Goal: Task Accomplishment & Management: Use online tool/utility

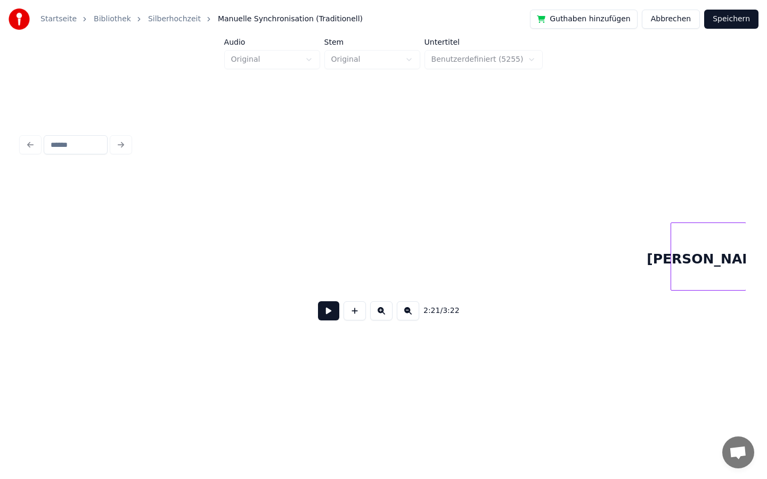
scroll to position [0, 1559]
click at [328, 313] on button at bounding box center [328, 310] width 21 height 19
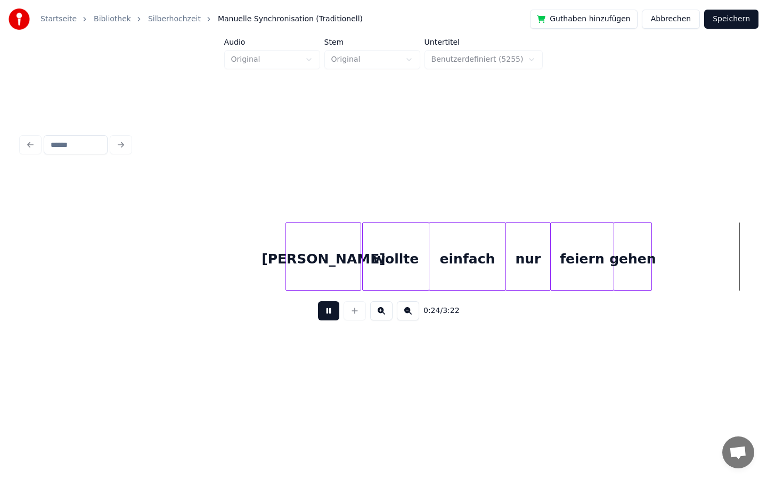
scroll to position [0, 2668]
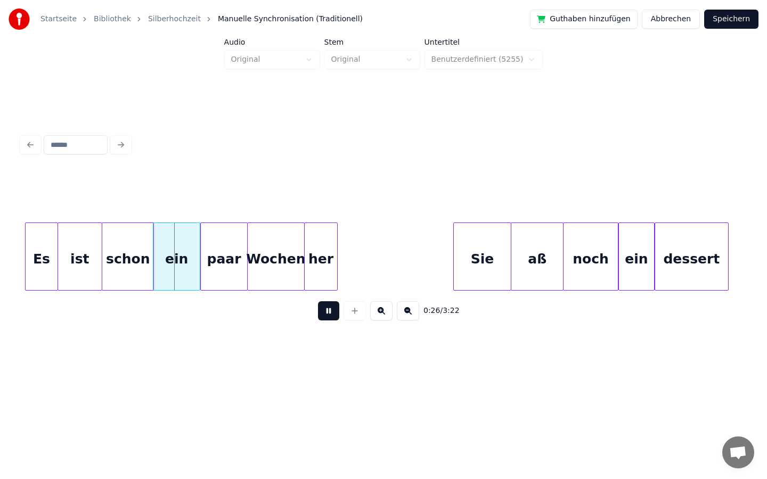
click at [332, 314] on button at bounding box center [328, 310] width 21 height 19
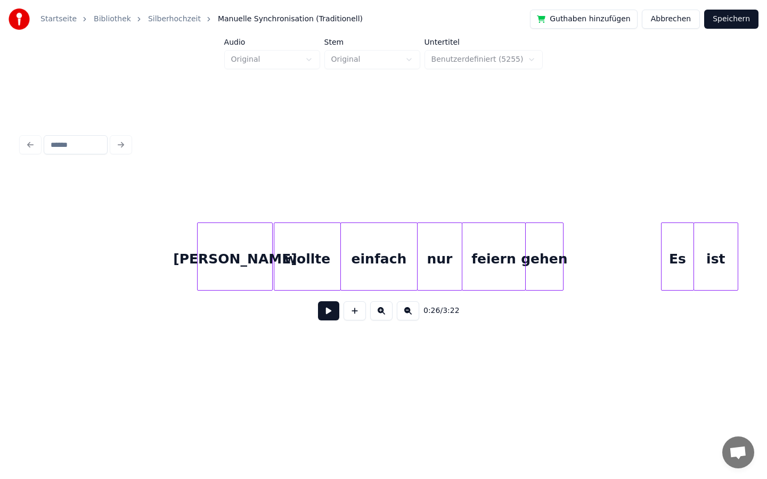
scroll to position [0, 1924]
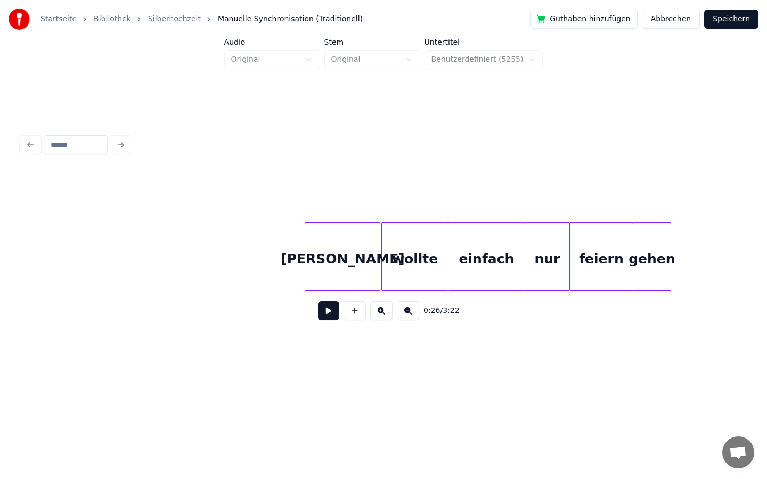
click at [326, 314] on button at bounding box center [328, 310] width 21 height 19
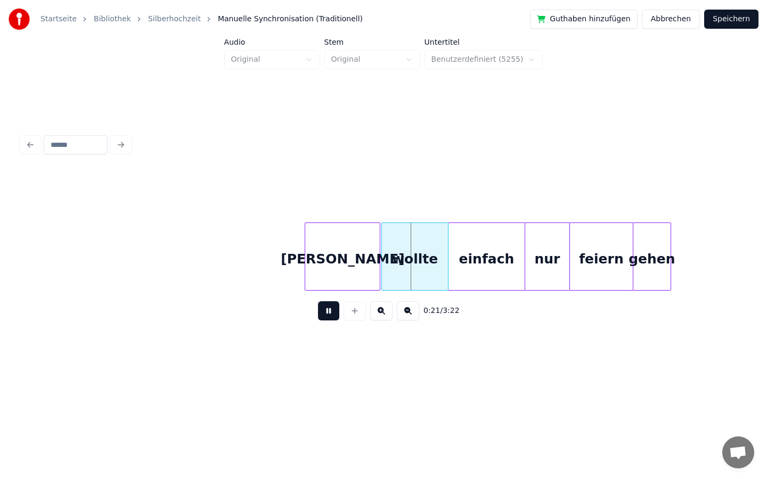
click at [323, 311] on button at bounding box center [328, 310] width 21 height 19
click at [296, 273] on div "[PERSON_NAME]" at bounding box center [314, 259] width 75 height 72
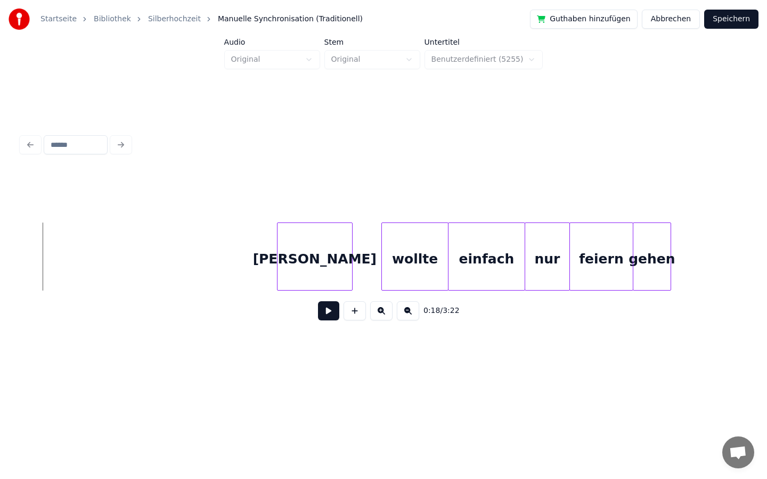
click at [326, 315] on button at bounding box center [328, 310] width 21 height 19
click at [326, 308] on button at bounding box center [328, 310] width 21 height 19
click at [380, 281] on div "wollte" at bounding box center [386, 259] width 66 height 72
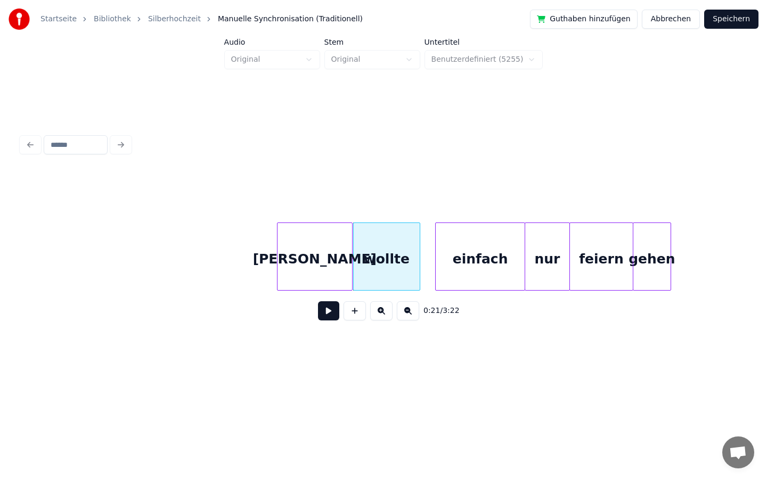
click at [436, 279] on div at bounding box center [437, 256] width 3 height 67
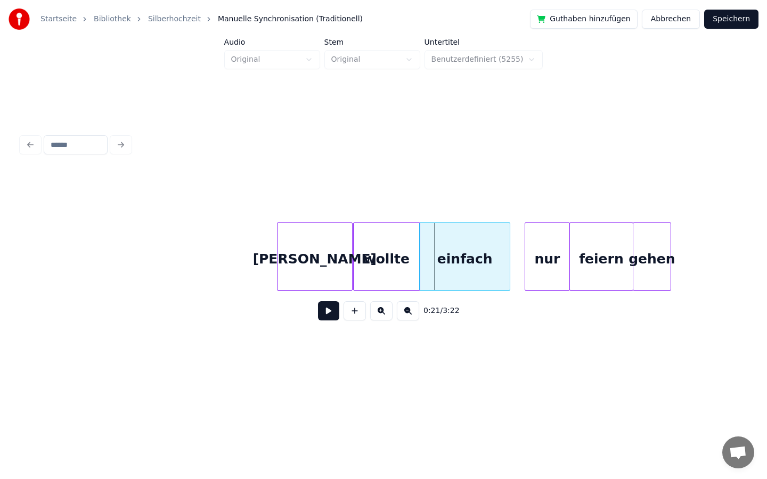
click at [444, 279] on div "einfach" at bounding box center [465, 259] width 90 height 72
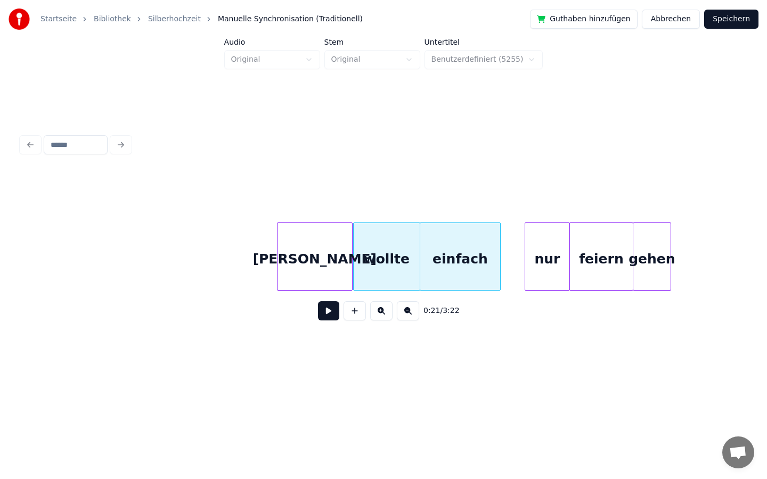
click at [497, 272] on div at bounding box center [498, 256] width 3 height 67
click at [505, 273] on div at bounding box center [505, 256] width 3 height 67
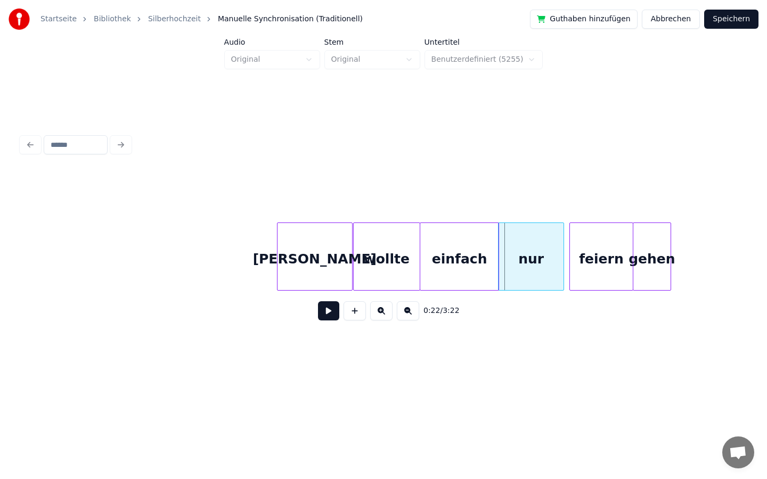
click at [513, 273] on div "nur" at bounding box center [531, 259] width 65 height 72
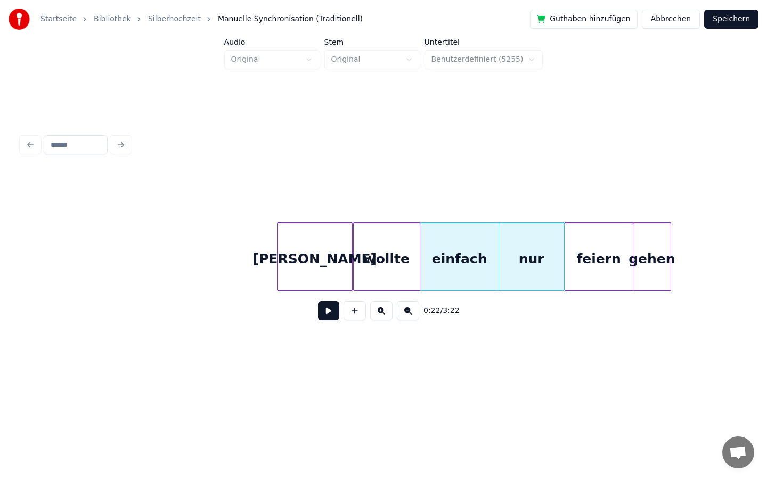
click at [565, 254] on div at bounding box center [566, 256] width 3 height 67
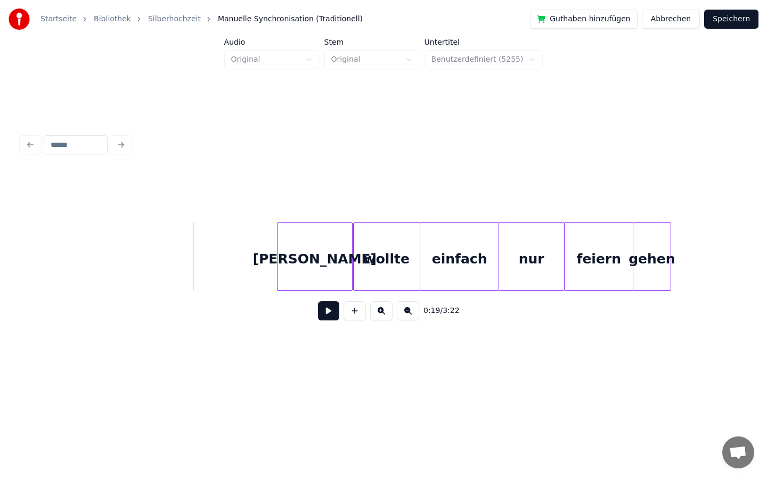
click at [323, 313] on button at bounding box center [328, 310] width 21 height 19
click at [333, 311] on button at bounding box center [328, 310] width 21 height 19
click at [410, 256] on div at bounding box center [411, 256] width 3 height 67
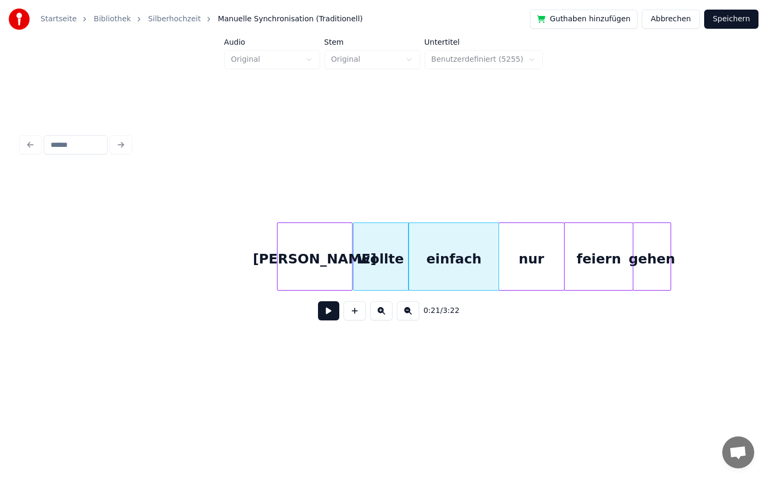
click at [405, 257] on div at bounding box center [406, 256] width 3 height 67
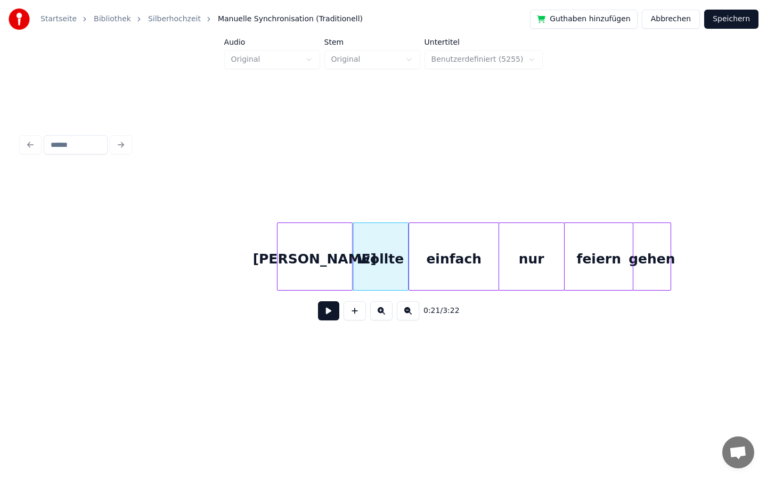
click at [323, 316] on button at bounding box center [328, 310] width 21 height 19
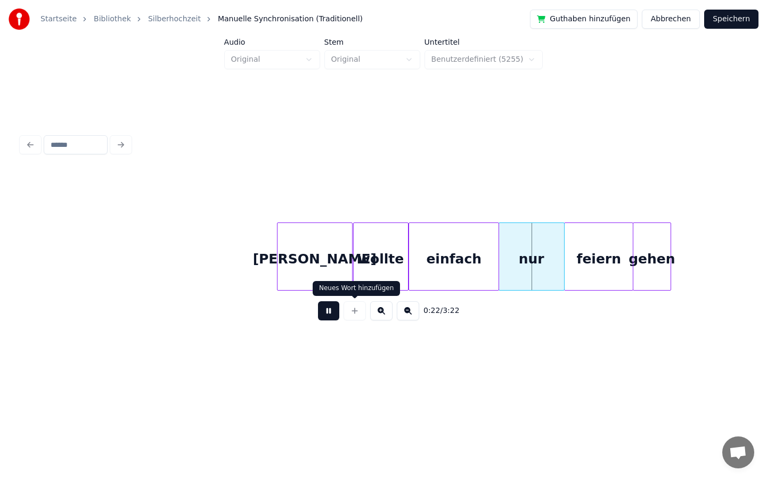
click at [328, 310] on button at bounding box center [328, 310] width 21 height 19
click at [338, 275] on div at bounding box center [338, 256] width 3 height 67
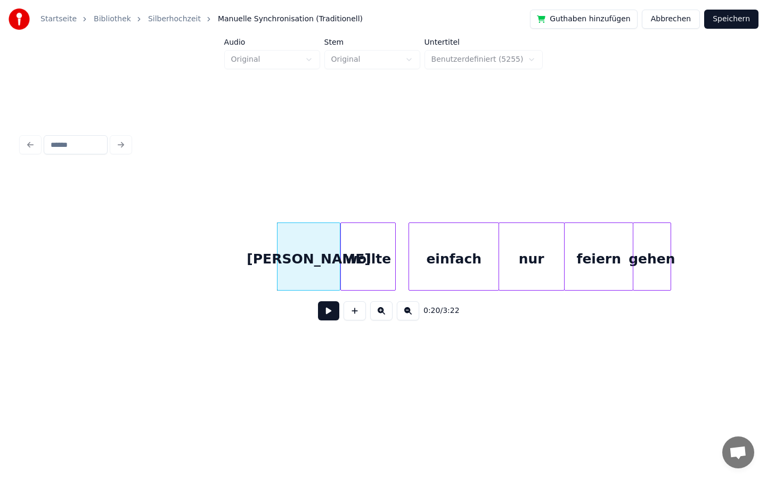
click at [351, 270] on div "wollte" at bounding box center [368, 259] width 54 height 72
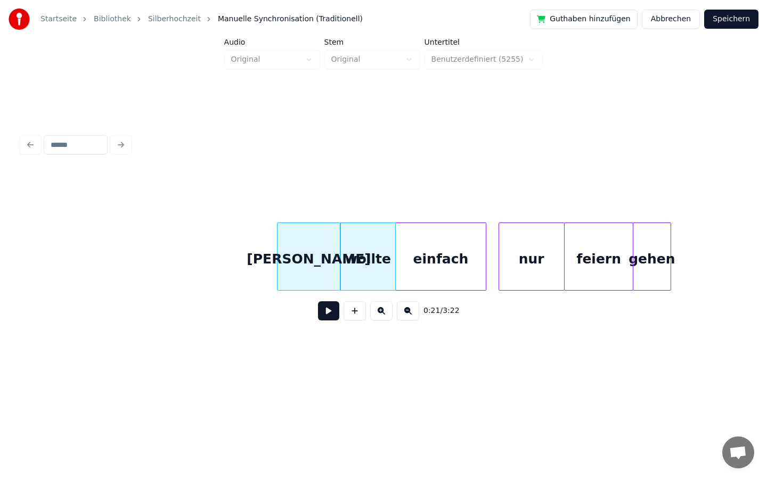
click at [411, 271] on div "einfach" at bounding box center [440, 259] width 89 height 72
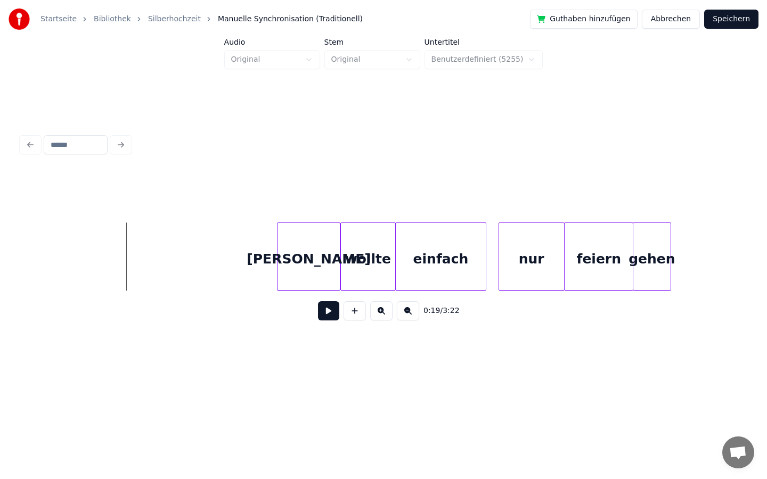
click at [333, 310] on button at bounding box center [328, 310] width 21 height 19
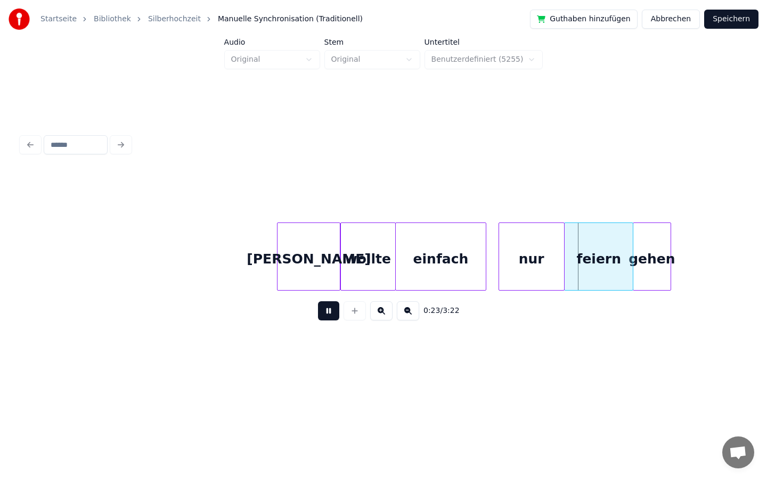
click at [323, 318] on button at bounding box center [328, 310] width 21 height 19
click at [463, 266] on div at bounding box center [463, 256] width 3 height 67
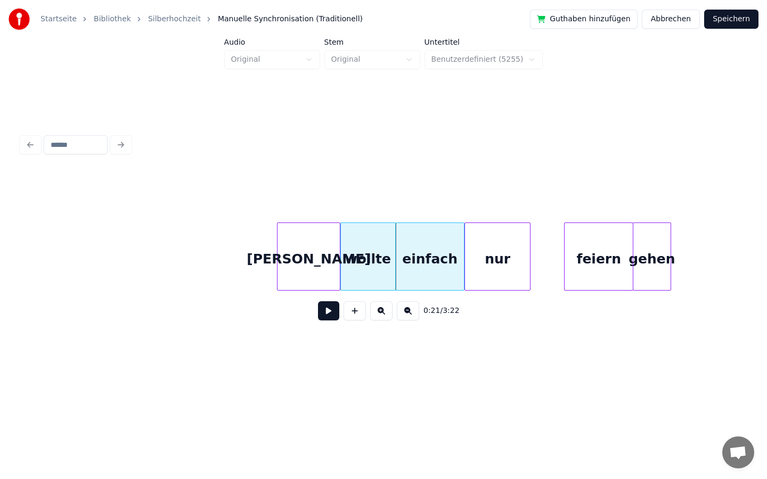
click at [479, 267] on div "nur" at bounding box center [497, 259] width 65 height 72
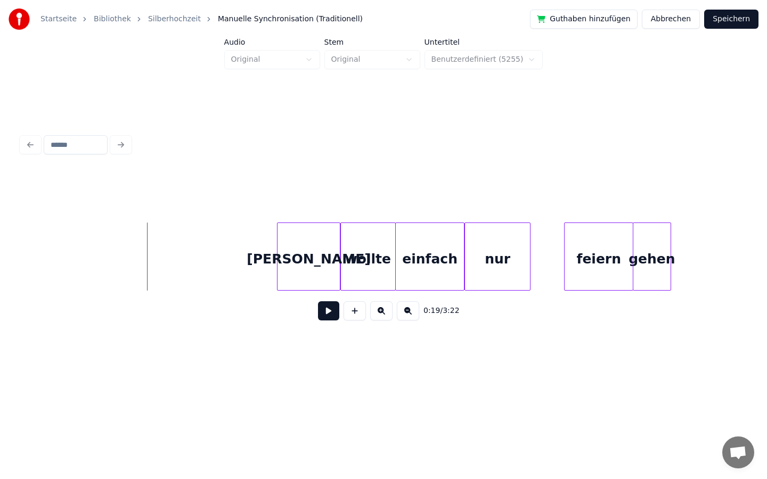
click at [331, 311] on button at bounding box center [328, 310] width 21 height 19
click at [329, 309] on button at bounding box center [328, 310] width 21 height 19
click at [457, 264] on div at bounding box center [458, 256] width 3 height 67
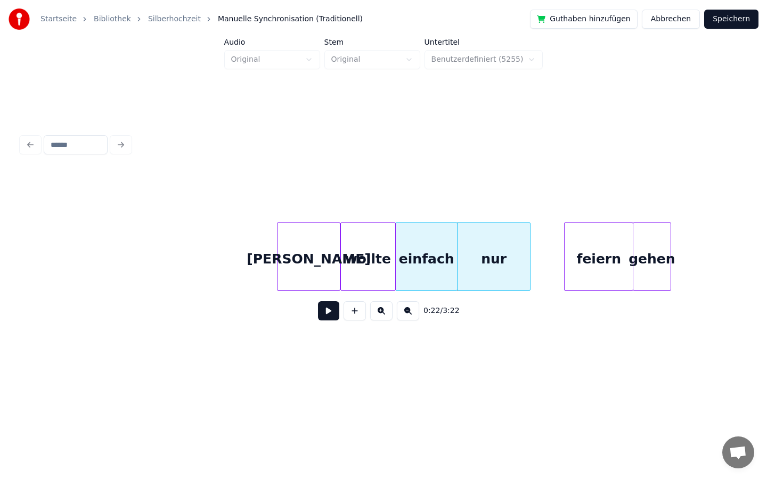
click at [454, 265] on div at bounding box center [455, 256] width 3 height 67
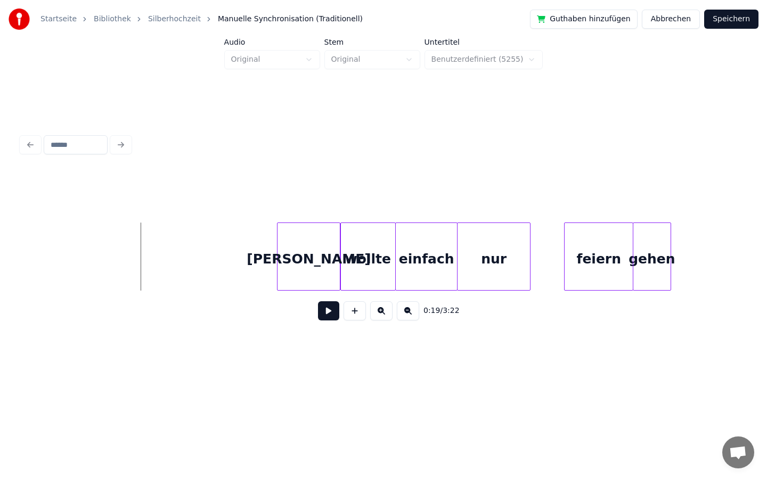
click at [330, 311] on button at bounding box center [328, 310] width 21 height 19
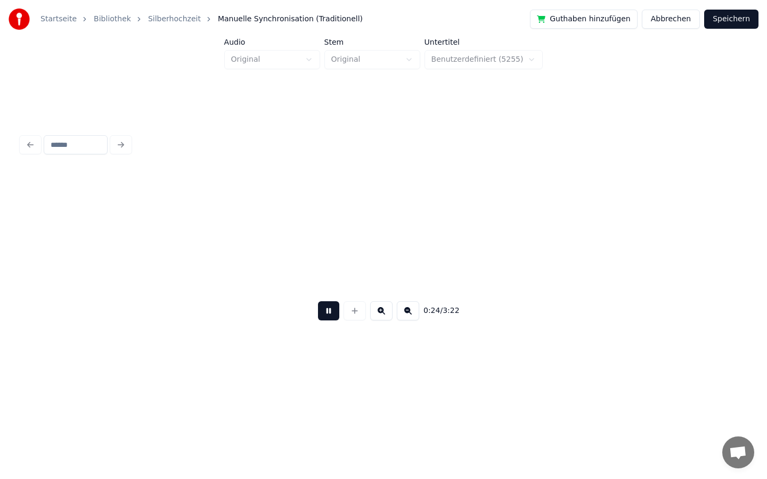
scroll to position [0, 2650]
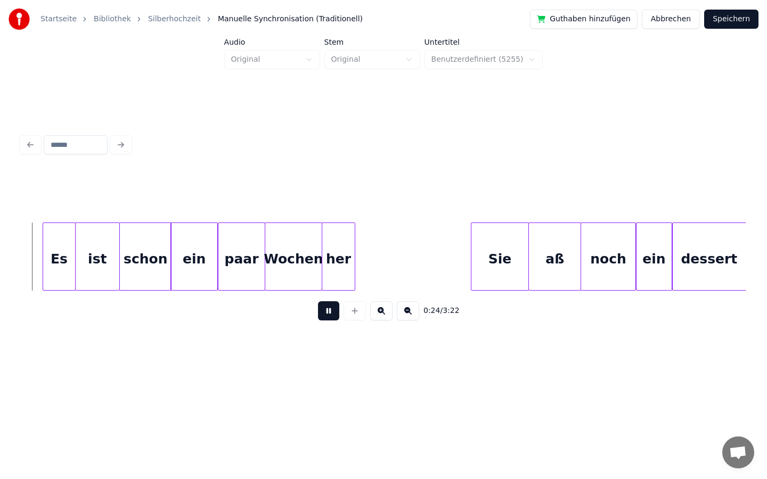
click at [325, 316] on button at bounding box center [328, 310] width 21 height 19
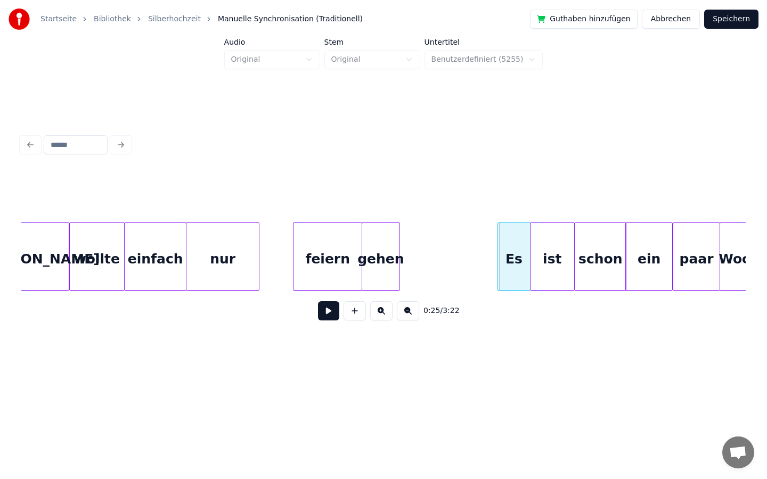
scroll to position [0, 2176]
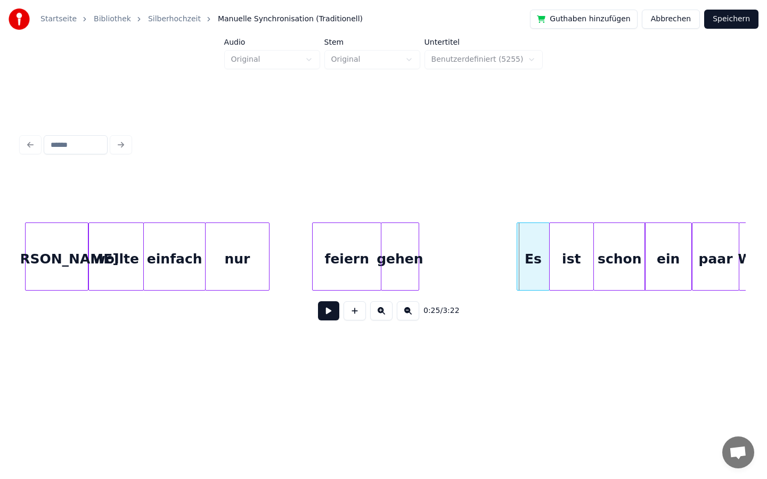
click at [268, 254] on div at bounding box center [267, 256] width 3 height 67
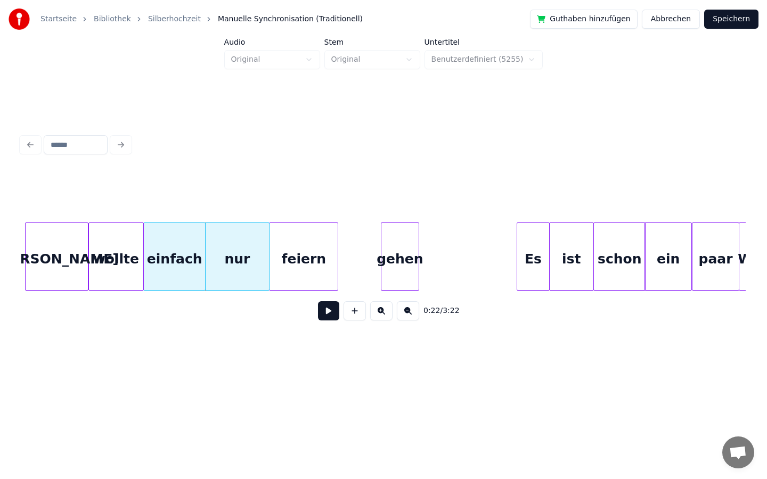
click at [284, 257] on div "feiern" at bounding box center [303, 259] width 68 height 72
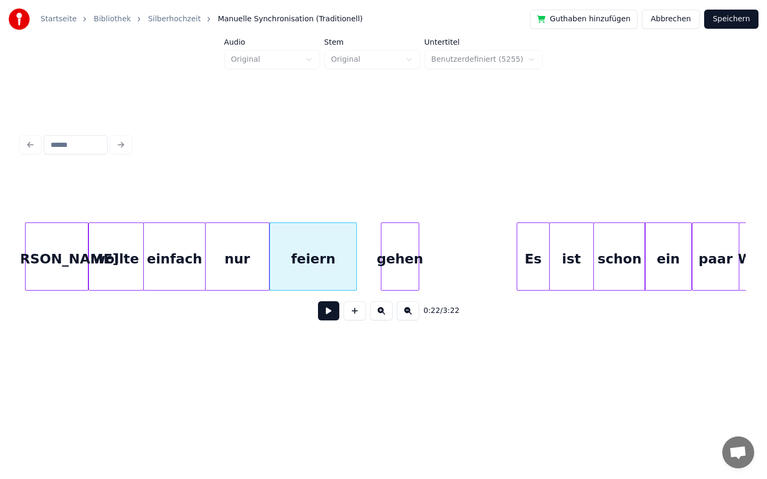
click at [356, 259] on div at bounding box center [354, 256] width 3 height 67
click at [363, 257] on div at bounding box center [364, 256] width 3 height 67
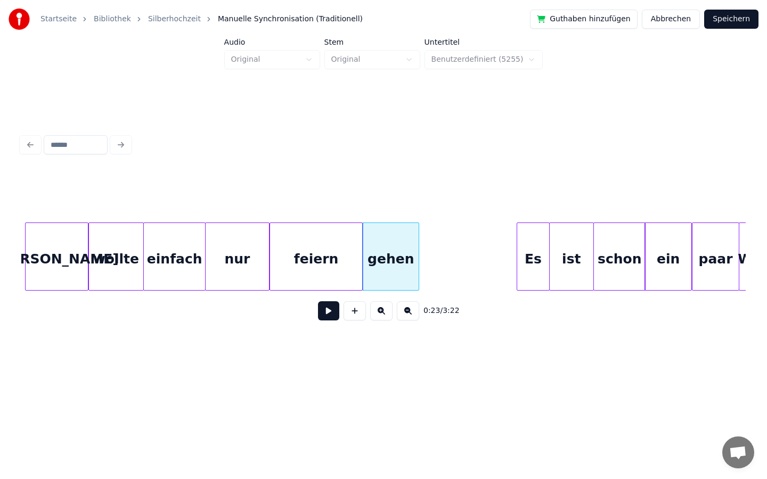
click at [360, 256] on div at bounding box center [360, 256] width 3 height 67
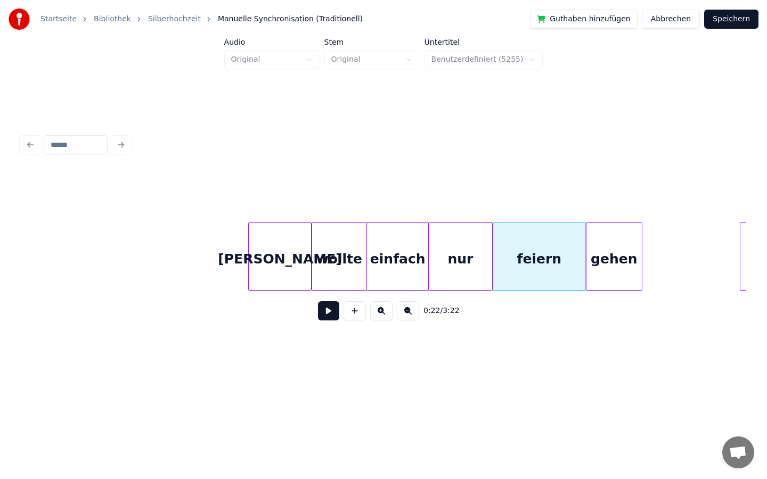
scroll to position [0, 1935]
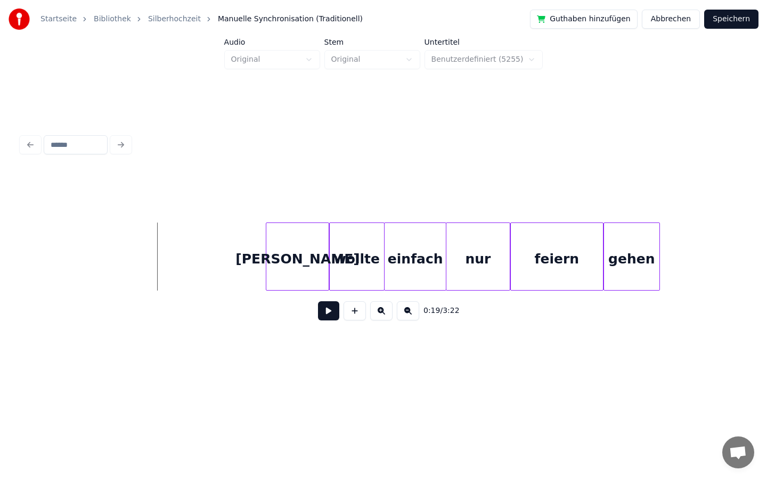
click at [324, 311] on button at bounding box center [328, 310] width 21 height 19
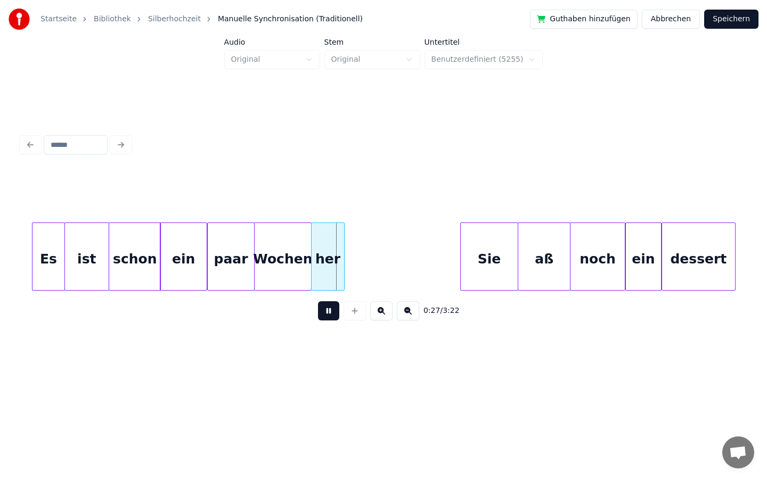
click at [326, 317] on button at bounding box center [328, 310] width 21 height 19
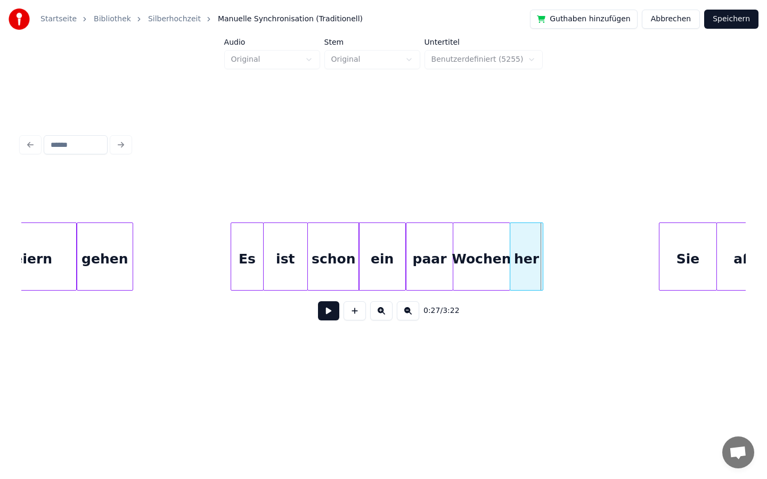
scroll to position [0, 2444]
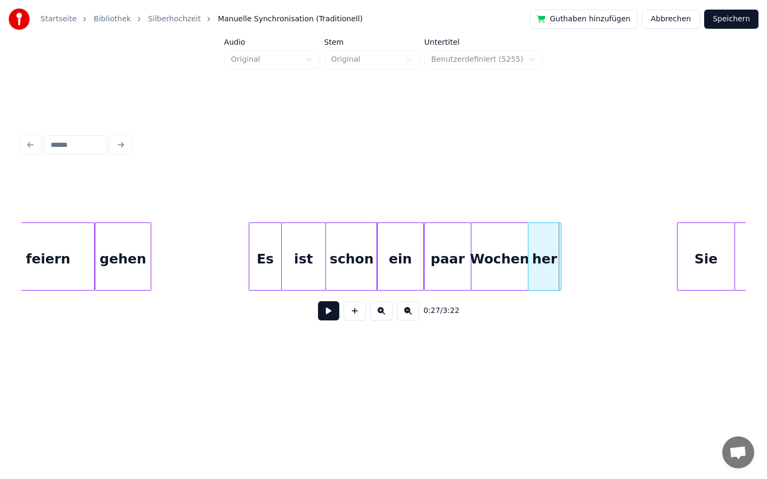
click at [326, 312] on button at bounding box center [328, 310] width 21 height 19
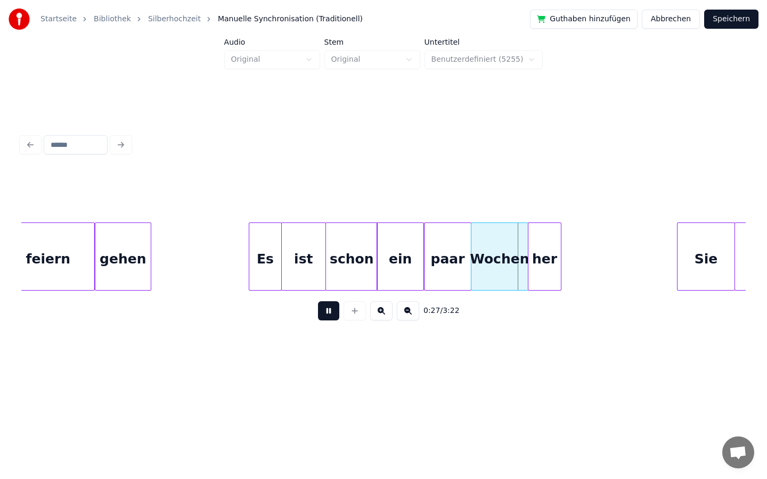
click at [326, 312] on button at bounding box center [328, 310] width 21 height 19
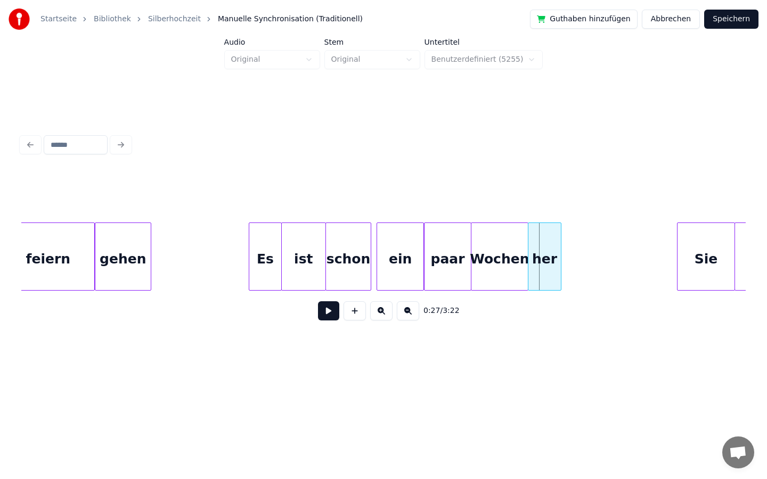
click at [369, 260] on div at bounding box center [368, 256] width 3 height 67
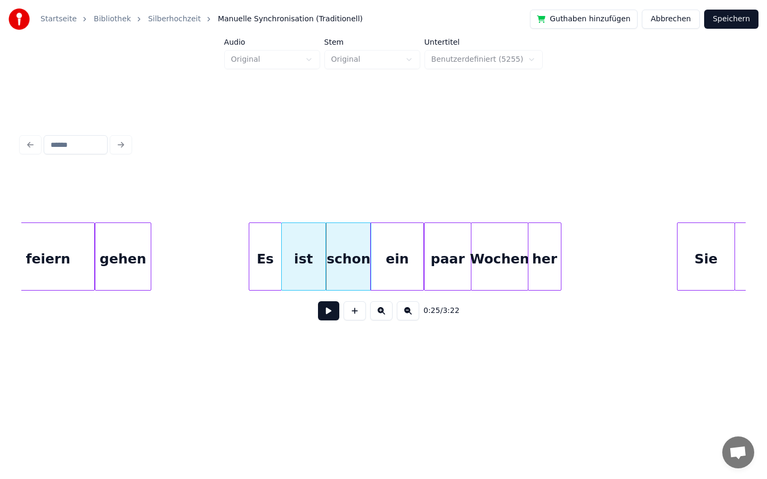
click at [372, 260] on div at bounding box center [372, 256] width 3 height 67
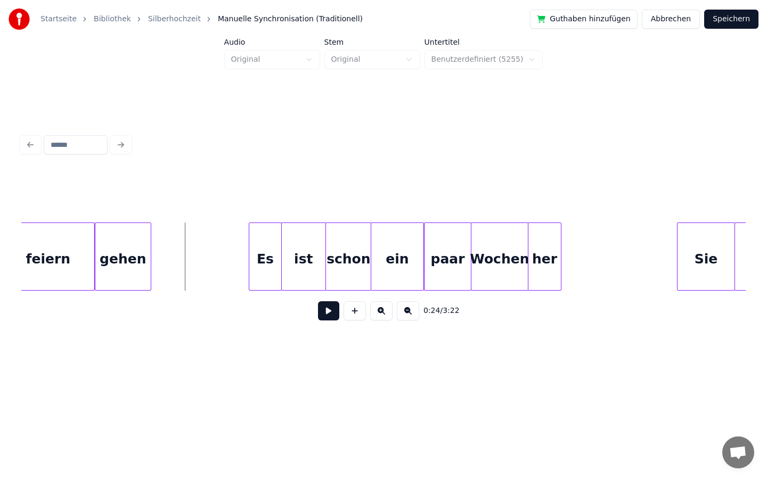
click at [330, 316] on button at bounding box center [328, 310] width 21 height 19
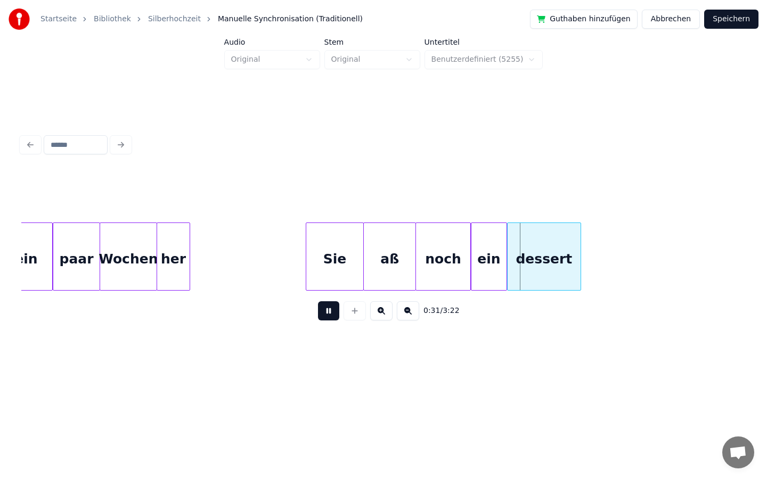
scroll to position [0, 2817]
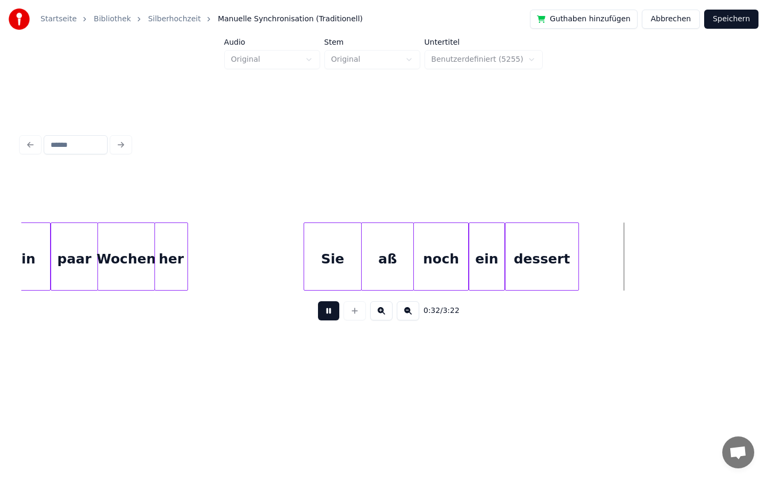
click at [325, 306] on button at bounding box center [328, 310] width 21 height 19
click at [328, 263] on div "Sie" at bounding box center [332, 259] width 57 height 72
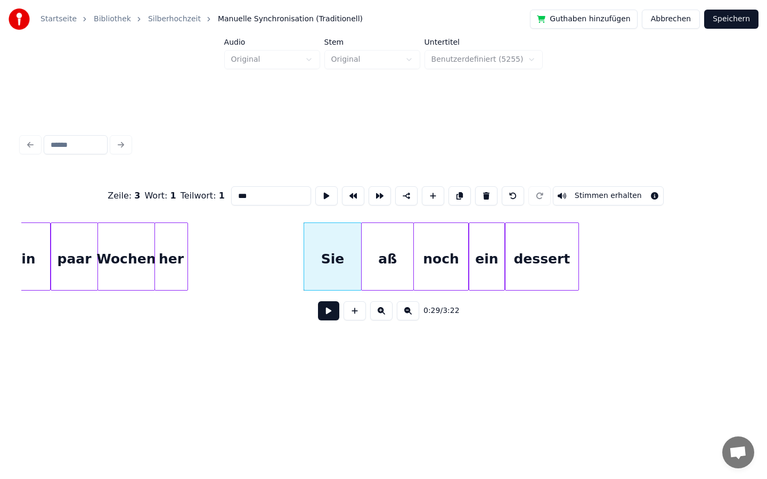
click at [235, 198] on input "***" at bounding box center [271, 195] width 80 height 19
click at [525, 263] on div "dessert" at bounding box center [541, 259] width 73 height 72
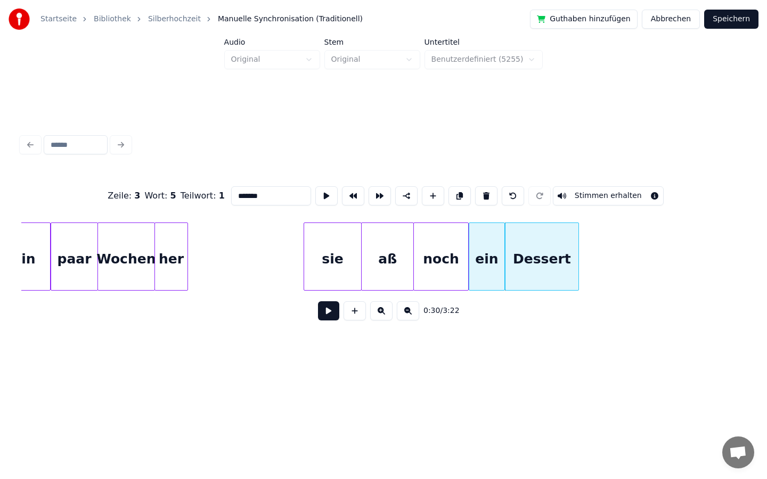
type input "*******"
click at [250, 367] on div "Zeile : 3 Wort : 5 Teilwort : 1 ******* Stimmen erhalten 0:30 / 3:22" at bounding box center [383, 230] width 733 height 288
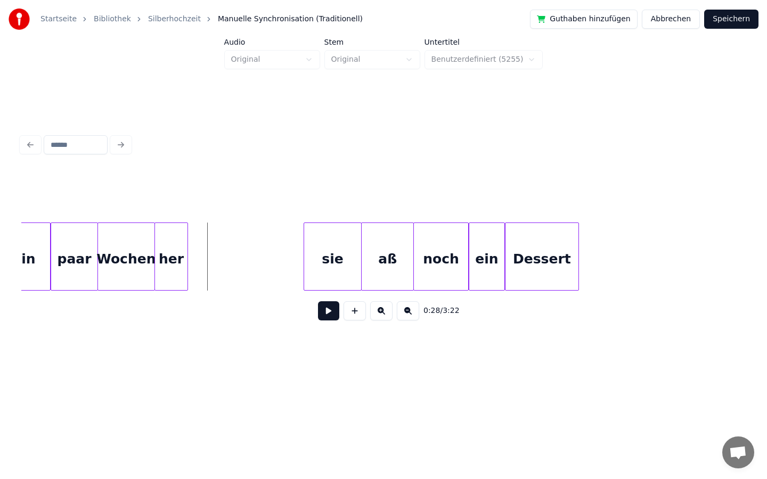
click at [324, 309] on button at bounding box center [328, 310] width 21 height 19
click at [326, 309] on button at bounding box center [328, 310] width 21 height 19
click at [402, 259] on div at bounding box center [402, 256] width 3 height 67
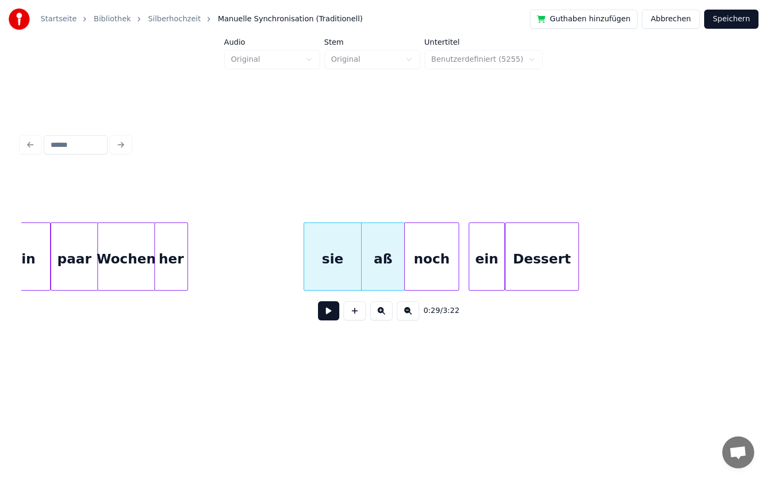
click at [420, 258] on div "noch" at bounding box center [432, 259] width 54 height 72
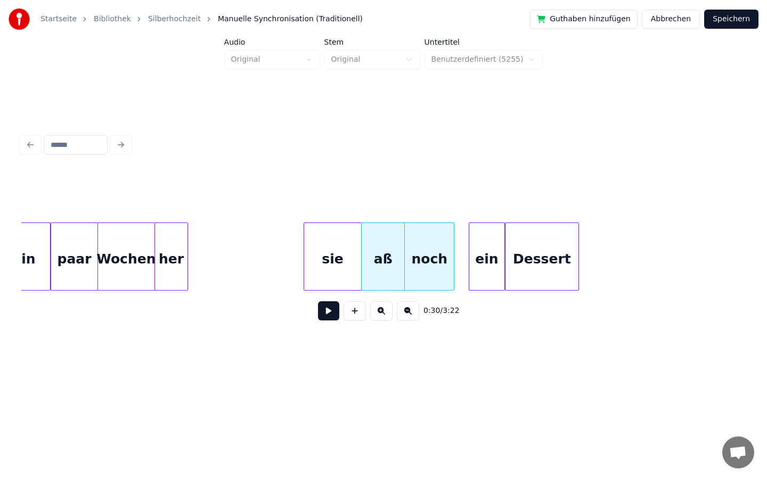
click at [452, 257] on div at bounding box center [452, 256] width 3 height 67
click at [472, 254] on div "ein" at bounding box center [472, 259] width 35 height 72
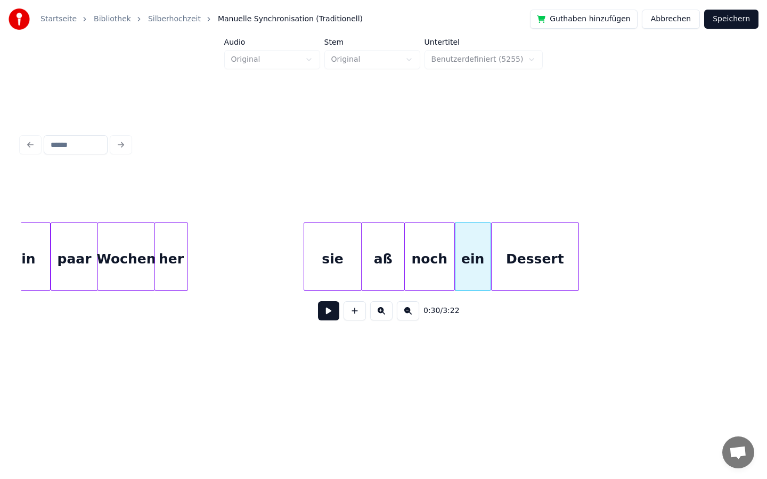
click at [493, 254] on div at bounding box center [493, 256] width 3 height 67
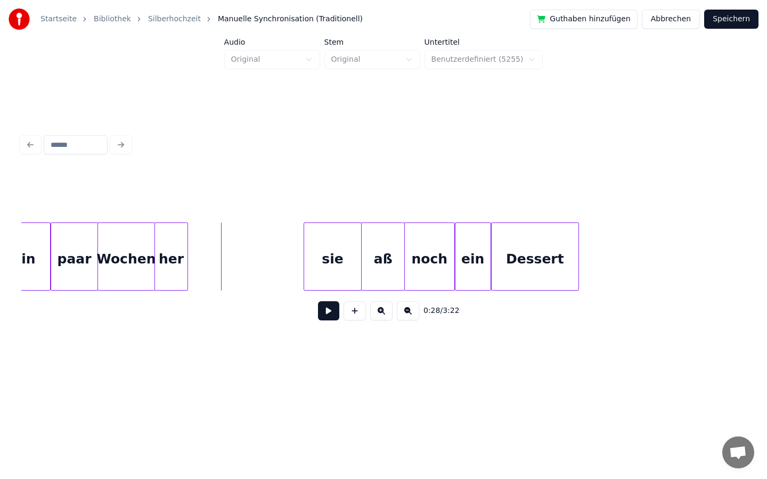
click at [325, 314] on button at bounding box center [328, 310] width 21 height 19
click at [327, 312] on button at bounding box center [328, 310] width 21 height 19
click at [352, 256] on div at bounding box center [350, 256] width 3 height 67
click at [353, 257] on div "aß" at bounding box center [379, 257] width 52 height 68
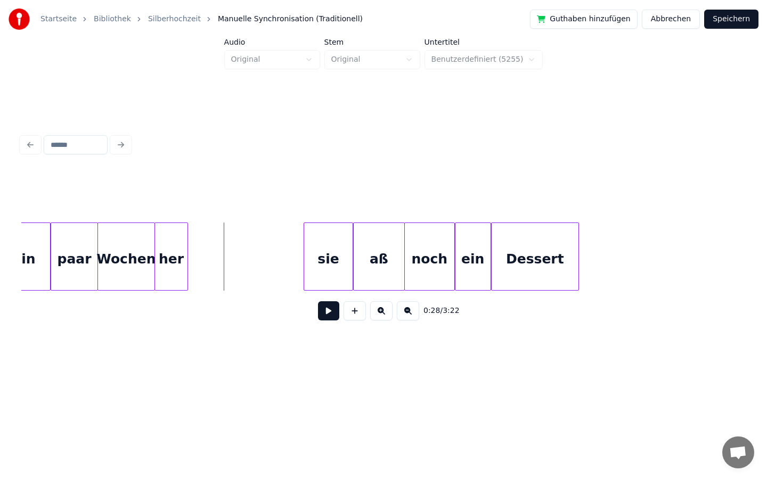
click at [328, 308] on button at bounding box center [328, 310] width 21 height 19
click at [321, 314] on button at bounding box center [328, 310] width 21 height 19
click at [341, 258] on div at bounding box center [340, 256] width 3 height 67
click at [344, 258] on div at bounding box center [345, 256] width 3 height 67
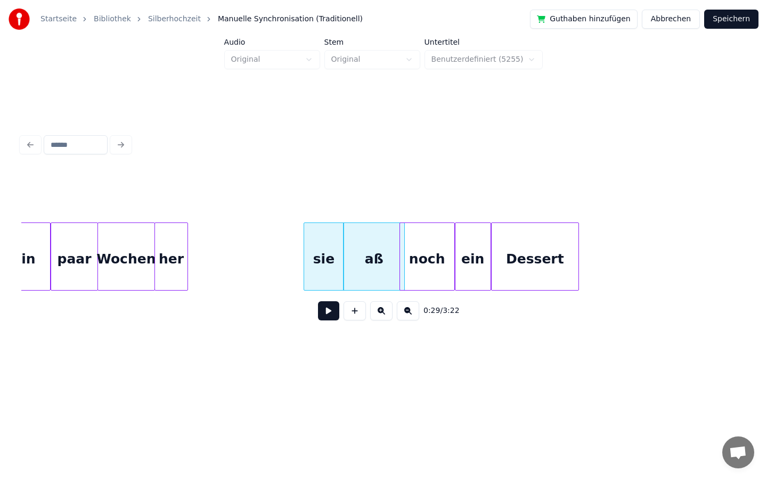
click at [400, 259] on div at bounding box center [401, 256] width 3 height 67
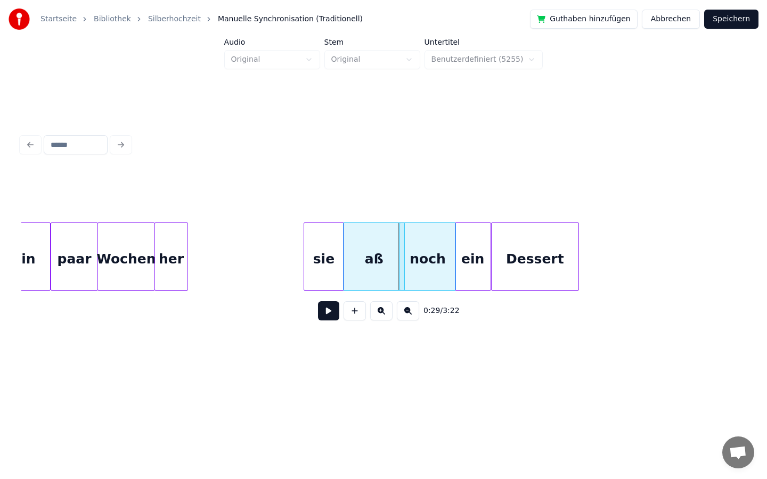
click at [405, 259] on div "noch" at bounding box center [427, 259] width 55 height 72
click at [381, 263] on div "aß" at bounding box center [374, 259] width 61 height 72
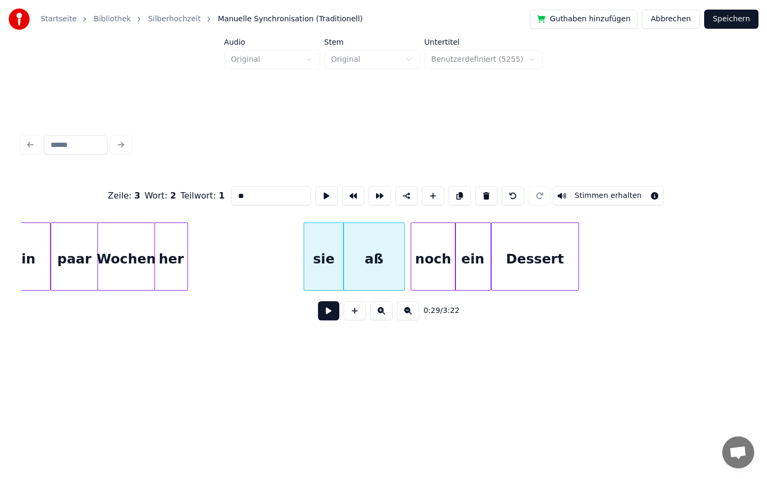
click at [414, 263] on div at bounding box center [412, 256] width 3 height 67
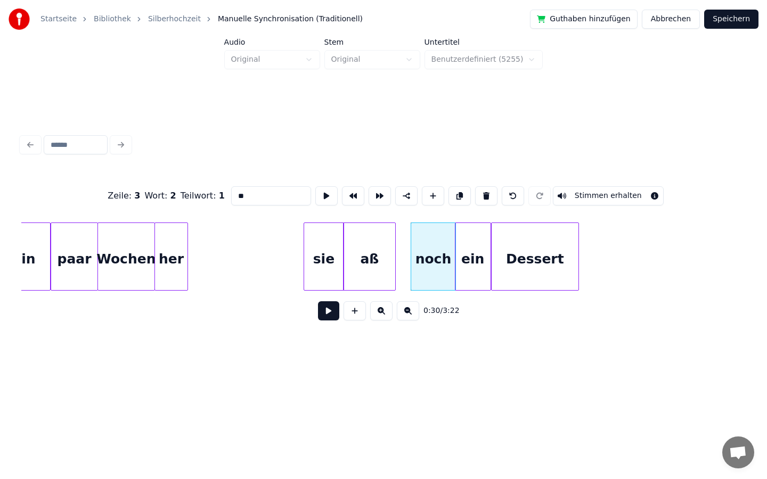
click at [394, 262] on div at bounding box center [393, 256] width 3 height 67
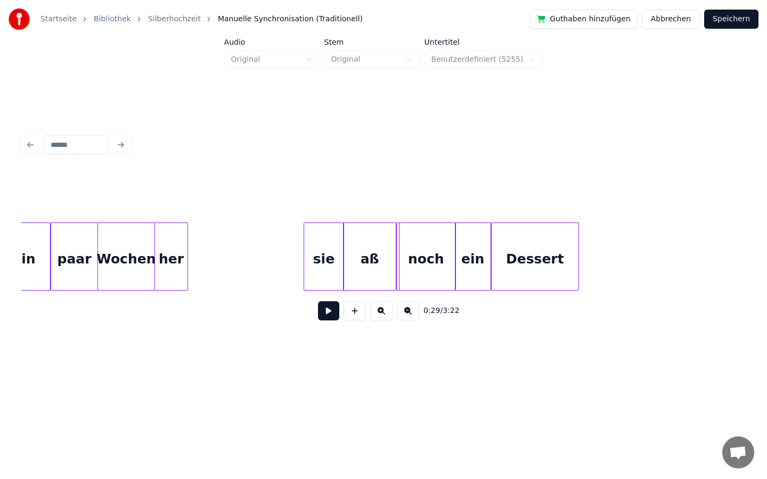
click at [398, 256] on div at bounding box center [398, 256] width 3 height 67
click at [446, 258] on div at bounding box center [447, 256] width 3 height 67
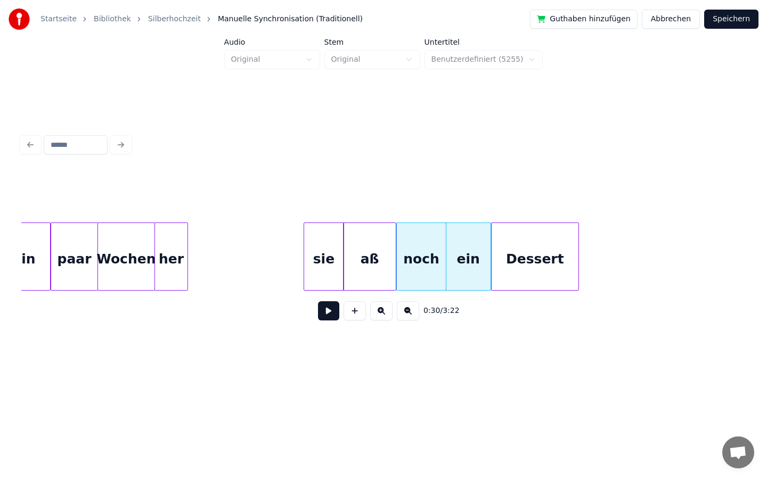
click at [445, 259] on div at bounding box center [444, 256] width 3 height 67
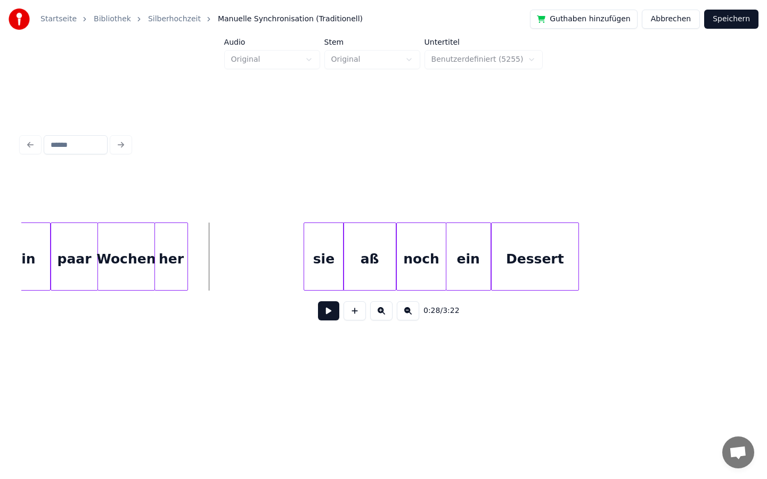
click at [330, 311] on button at bounding box center [328, 310] width 21 height 19
click at [324, 312] on button at bounding box center [328, 310] width 21 height 19
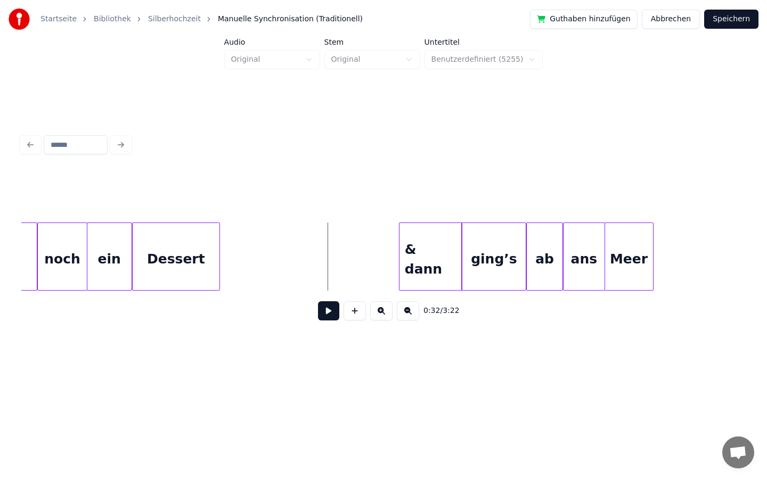
scroll to position [0, 3176]
click at [325, 309] on button at bounding box center [328, 310] width 21 height 19
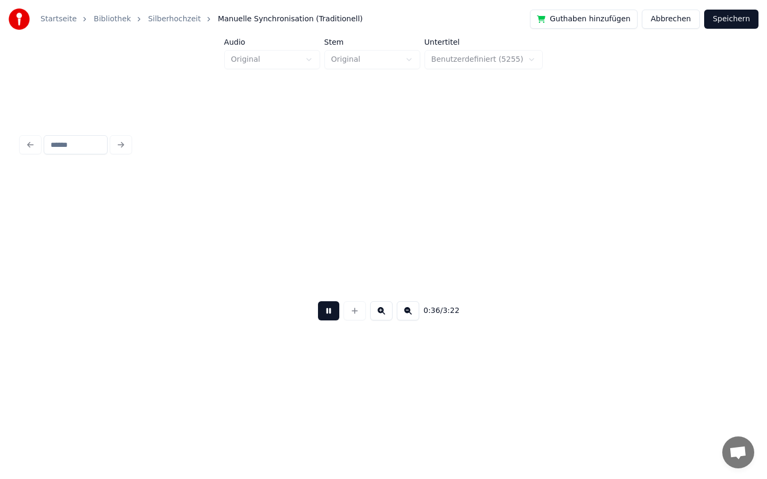
scroll to position [0, 3900]
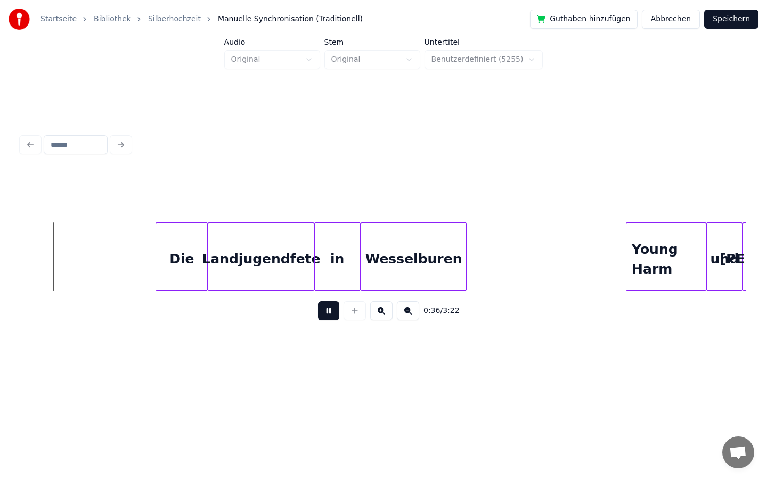
click at [250, 260] on div "Landjugendfete" at bounding box center [260, 259] width 105 height 72
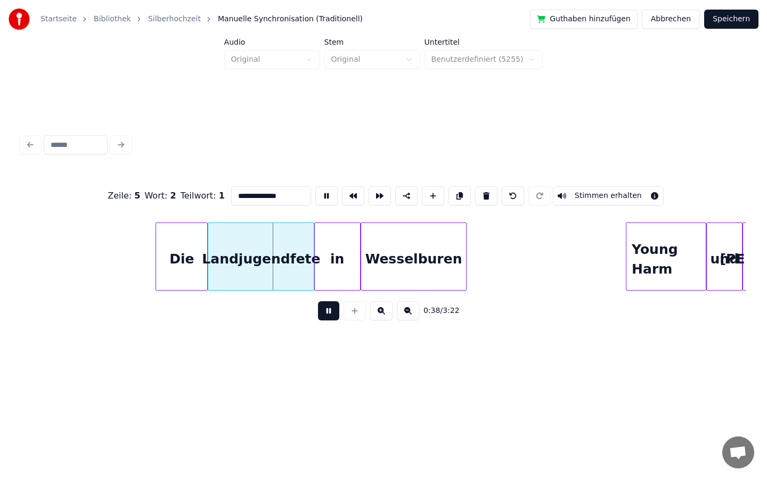
click at [332, 316] on button at bounding box center [328, 310] width 21 height 19
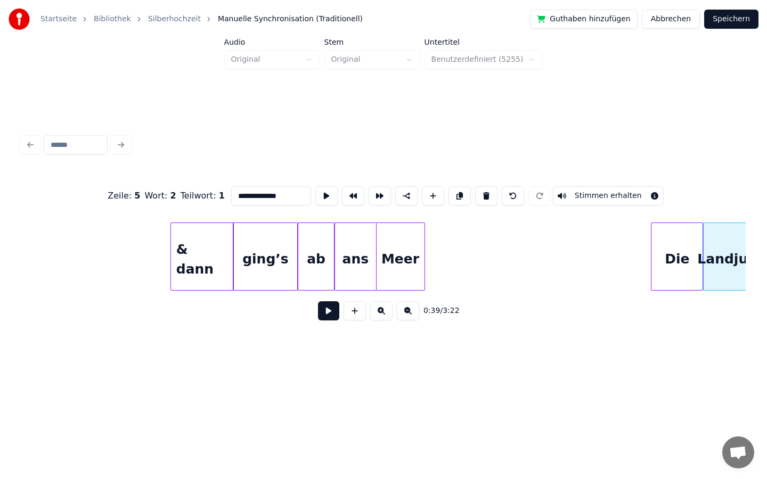
scroll to position [0, 3388]
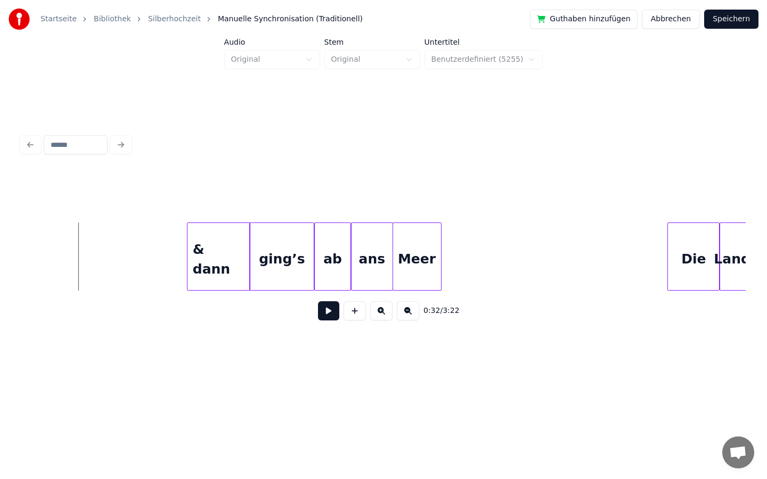
click at [327, 308] on button at bounding box center [328, 310] width 21 height 19
click at [326, 309] on button at bounding box center [328, 310] width 21 height 19
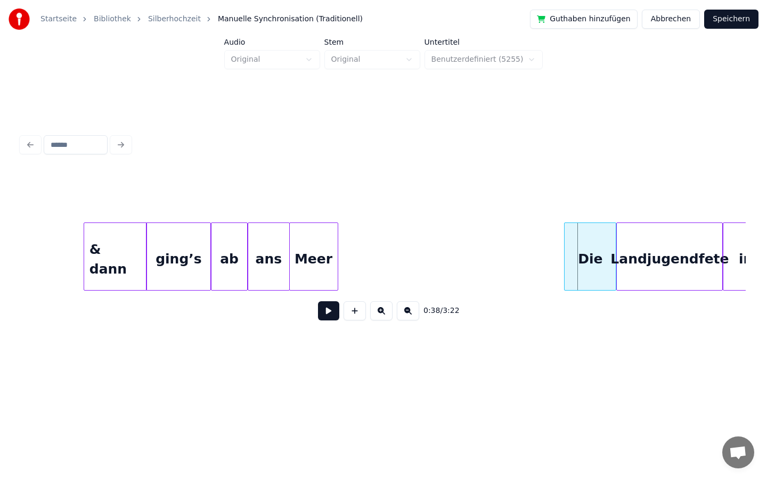
scroll to position [0, 3673]
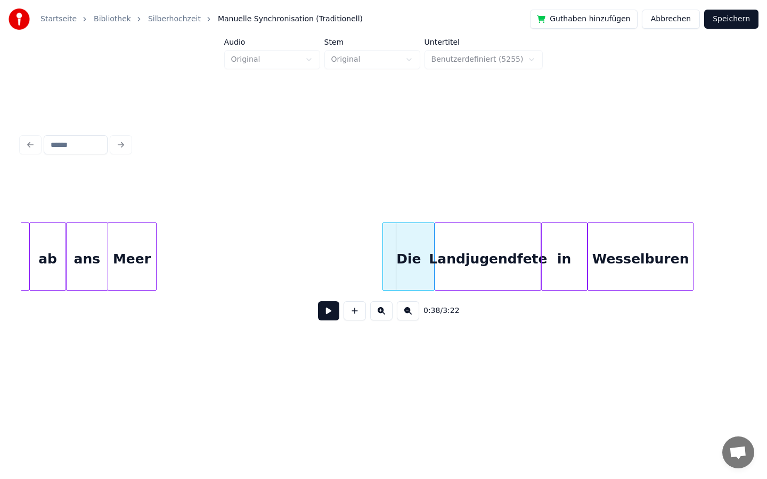
click at [325, 309] on button at bounding box center [328, 310] width 21 height 19
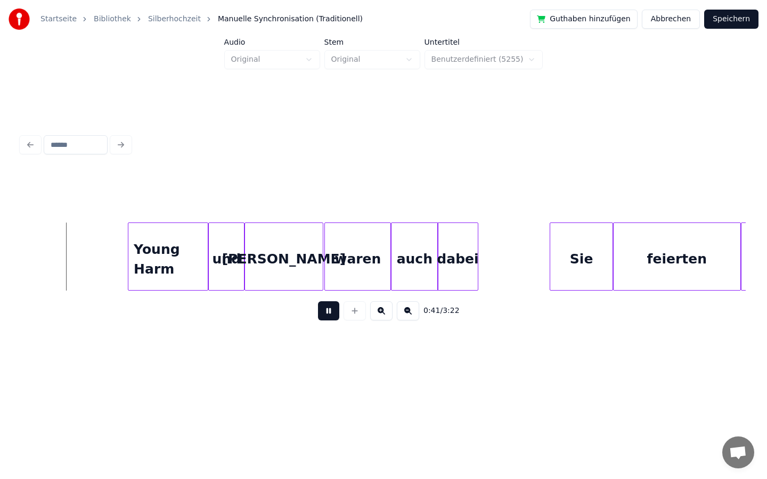
click at [326, 309] on button at bounding box center [328, 310] width 21 height 19
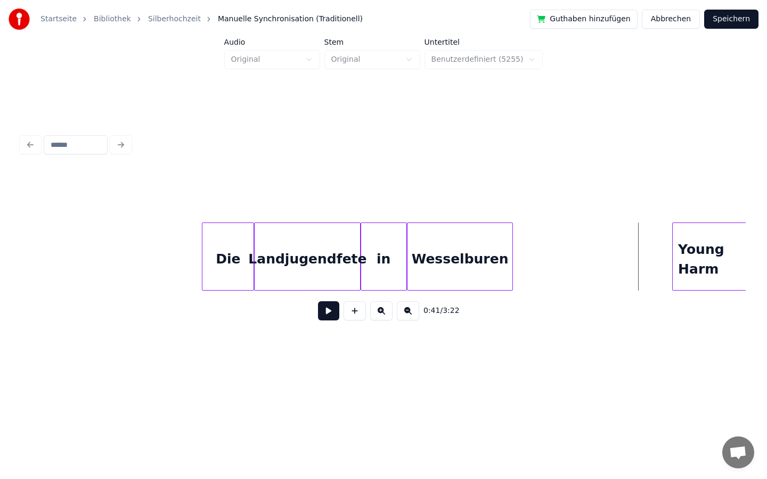
scroll to position [0, 3833]
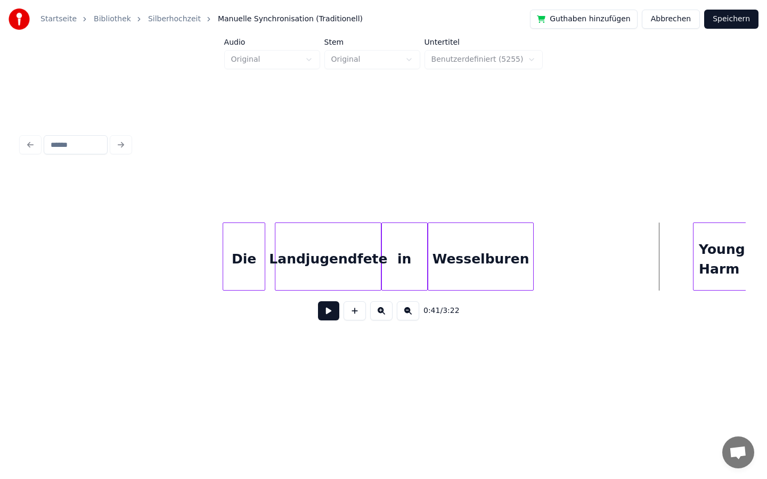
click at [261, 250] on div at bounding box center [262, 256] width 3 height 67
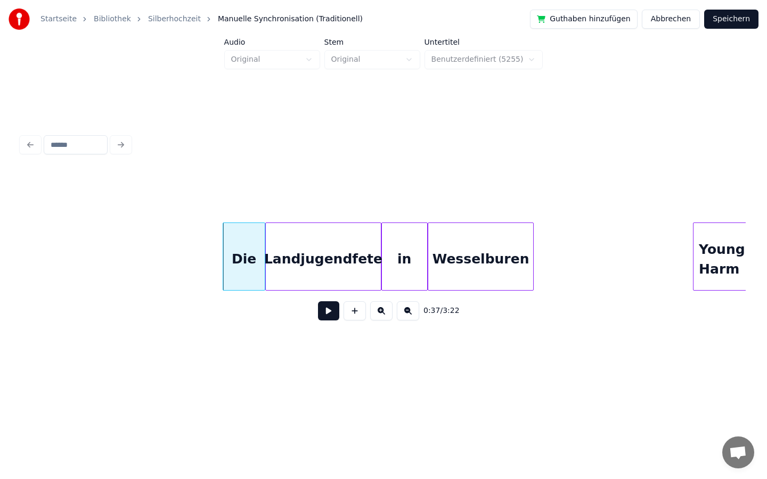
click at [266, 249] on div at bounding box center [267, 256] width 3 height 67
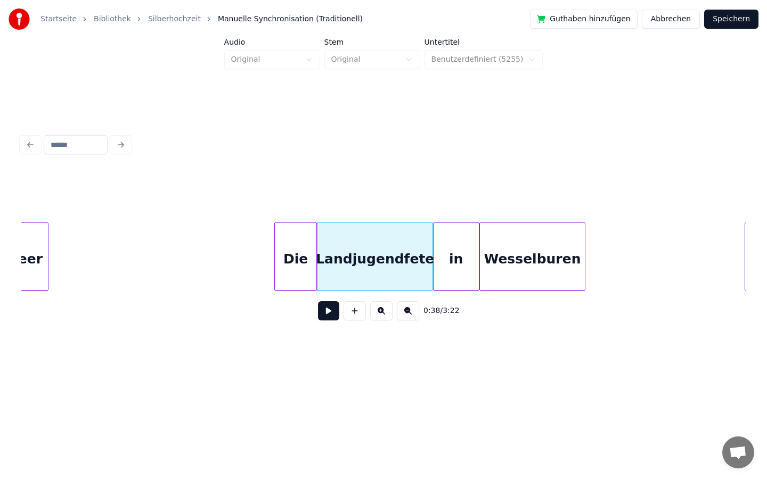
scroll to position [0, 3761]
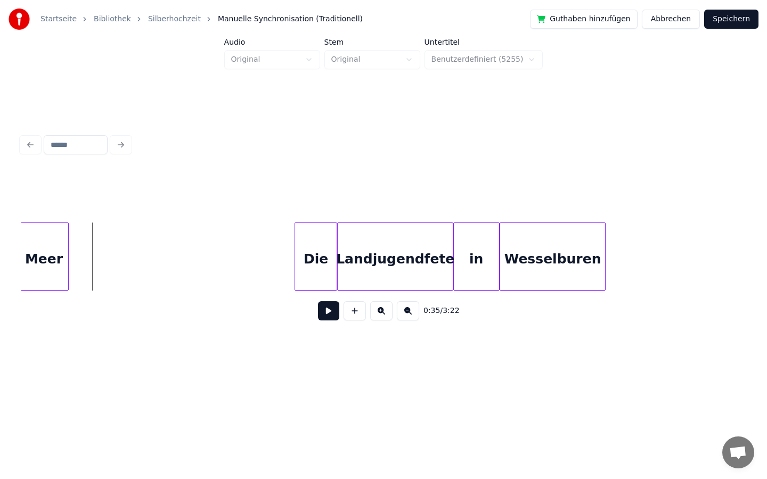
click at [323, 308] on button at bounding box center [328, 310] width 21 height 19
click at [328, 311] on button at bounding box center [328, 310] width 21 height 19
click at [323, 262] on div at bounding box center [322, 256] width 3 height 67
click at [324, 261] on div at bounding box center [325, 256] width 3 height 67
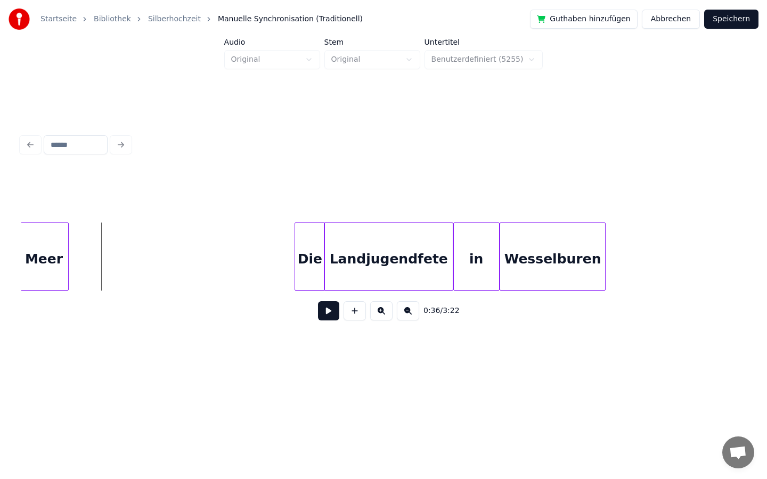
click at [332, 310] on button at bounding box center [328, 310] width 21 height 19
click at [327, 312] on button at bounding box center [328, 310] width 21 height 19
click at [292, 257] on div at bounding box center [291, 256] width 3 height 67
click at [336, 312] on button at bounding box center [328, 310] width 21 height 19
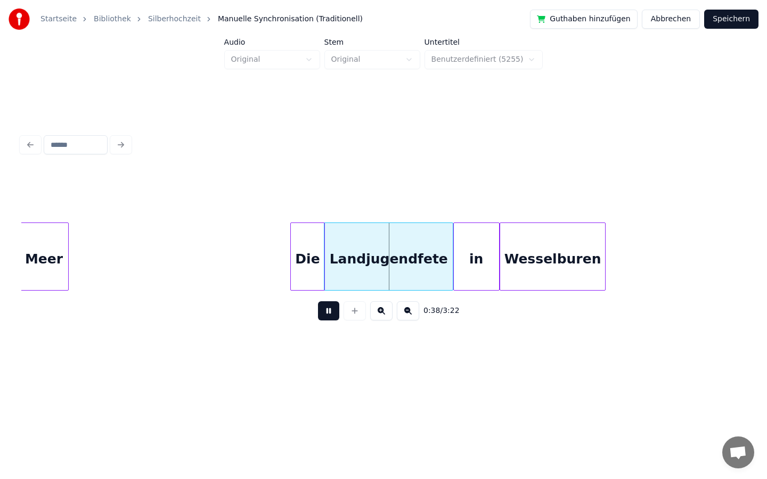
click at [325, 313] on button at bounding box center [328, 310] width 21 height 19
click at [284, 259] on div at bounding box center [285, 256] width 3 height 67
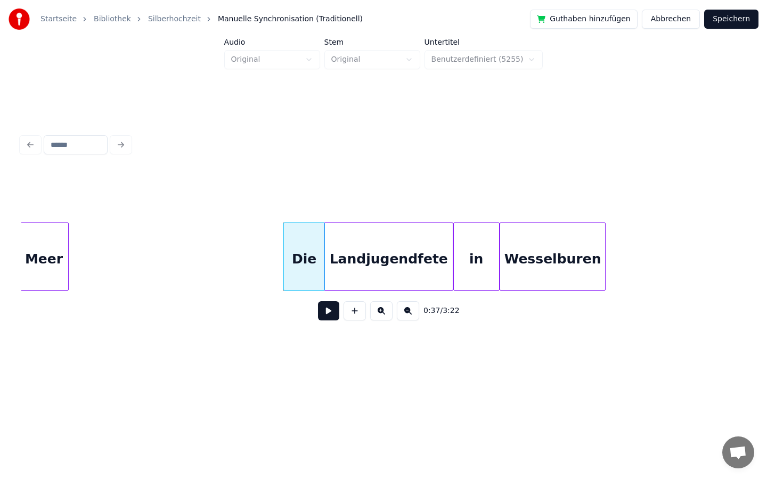
click at [322, 308] on button at bounding box center [328, 310] width 21 height 19
click at [333, 307] on button at bounding box center [328, 310] width 21 height 19
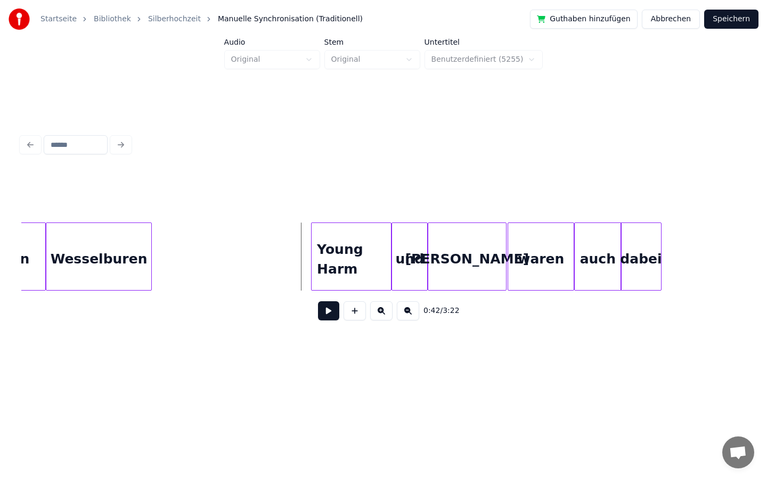
scroll to position [0, 4017]
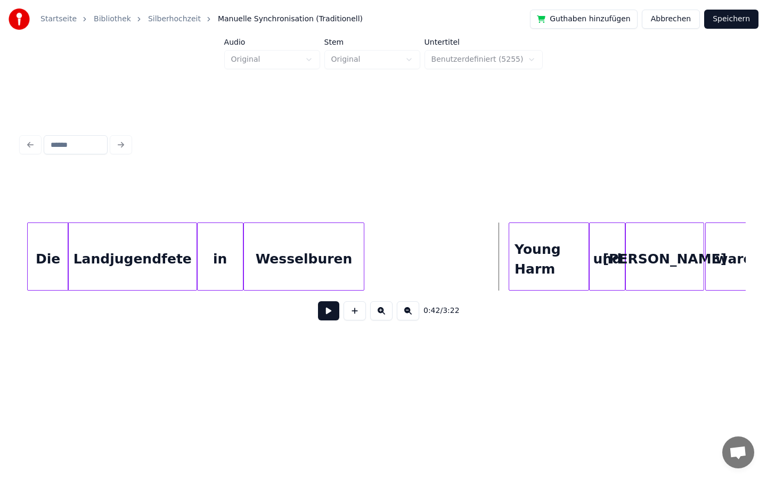
click at [362, 257] on div at bounding box center [362, 256] width 3 height 67
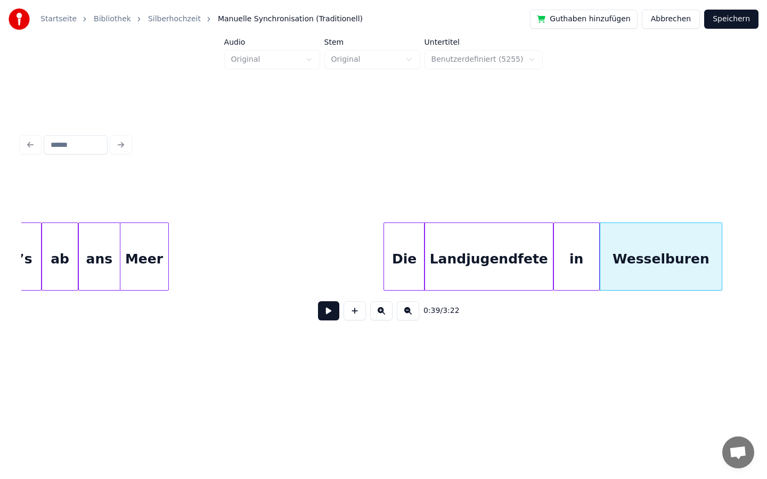
scroll to position [0, 3622]
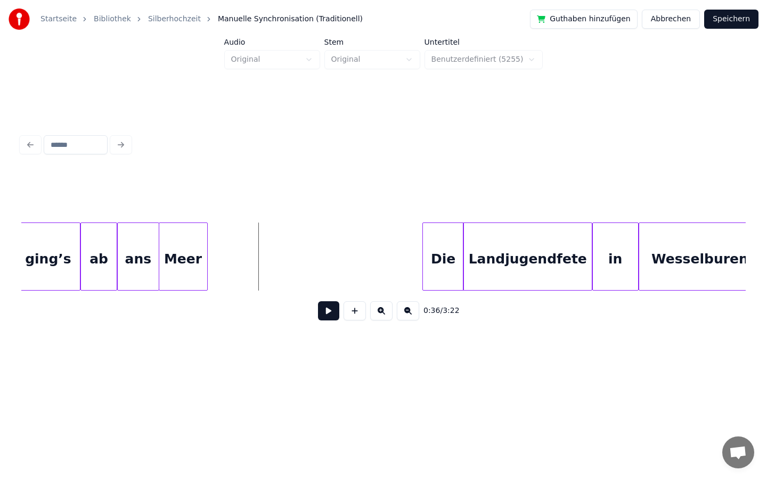
click at [322, 312] on button at bounding box center [328, 310] width 21 height 19
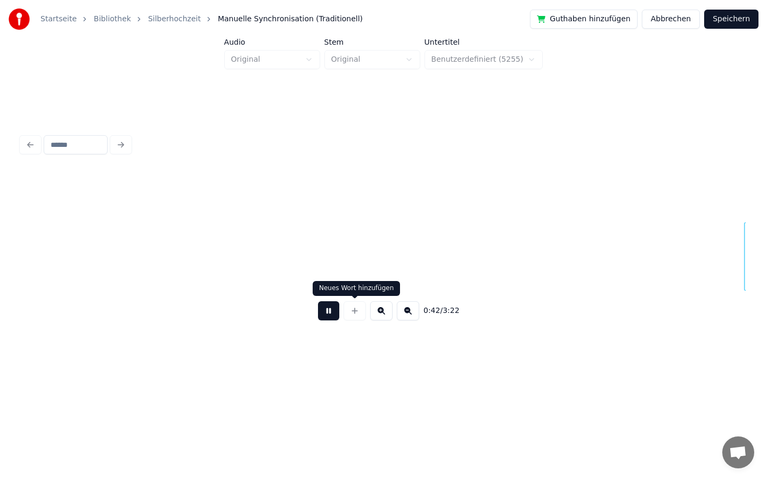
scroll to position [0, 4506]
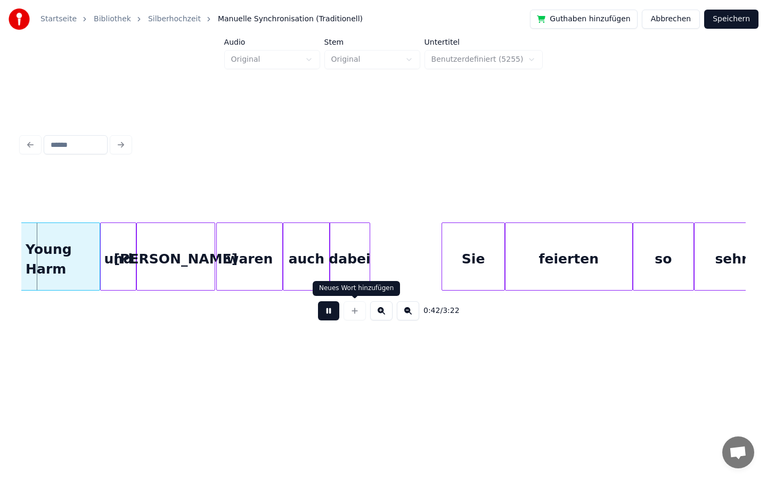
click at [325, 308] on button at bounding box center [328, 310] width 21 height 19
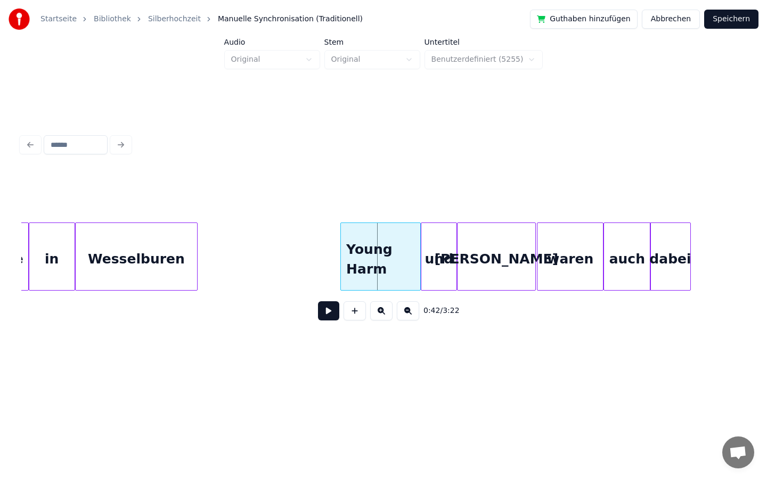
scroll to position [0, 4182]
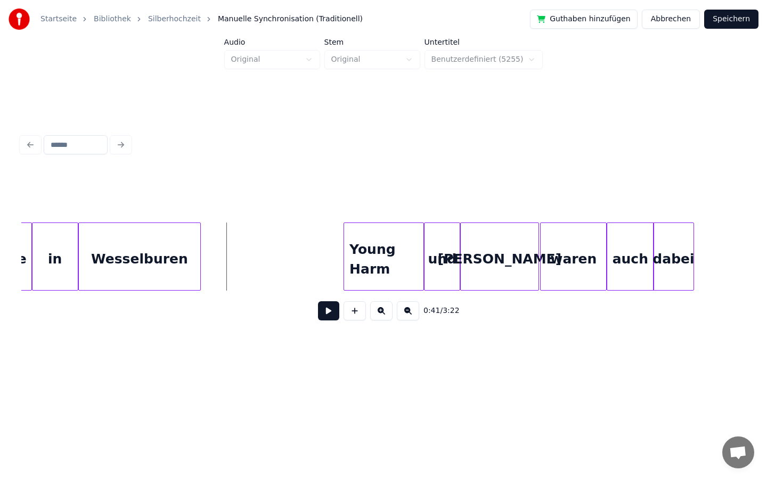
click at [331, 320] on button at bounding box center [328, 310] width 21 height 19
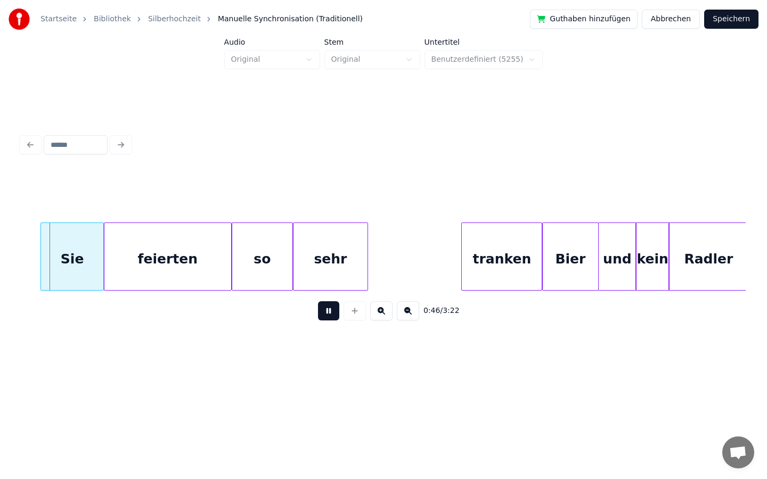
click at [327, 311] on button at bounding box center [328, 310] width 21 height 19
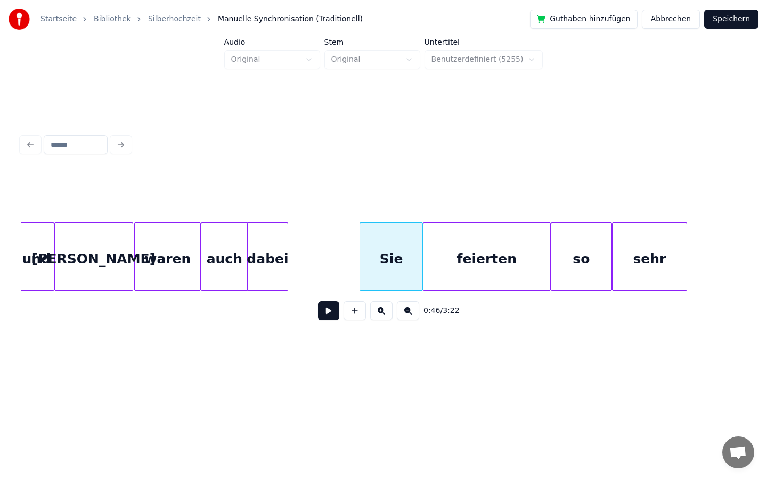
scroll to position [0, 4507]
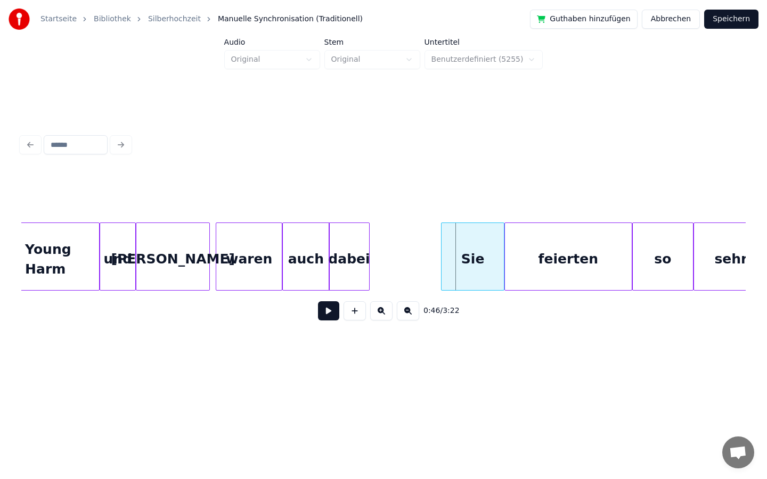
click at [207, 266] on div at bounding box center [207, 256] width 3 height 67
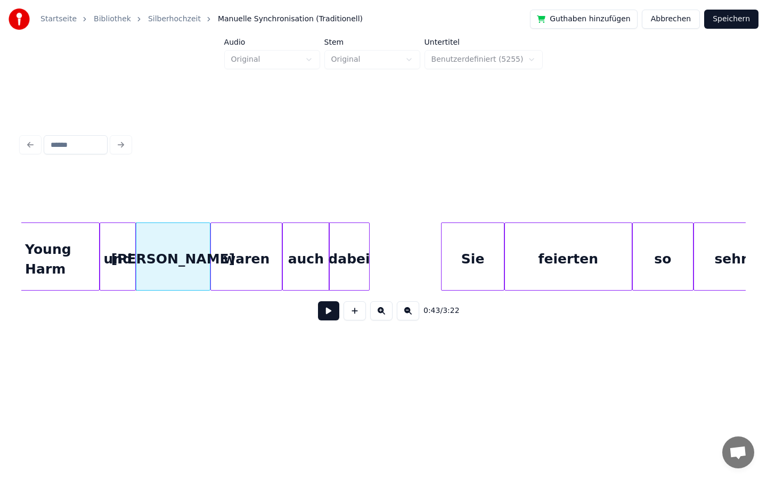
click at [212, 265] on div at bounding box center [212, 256] width 3 height 67
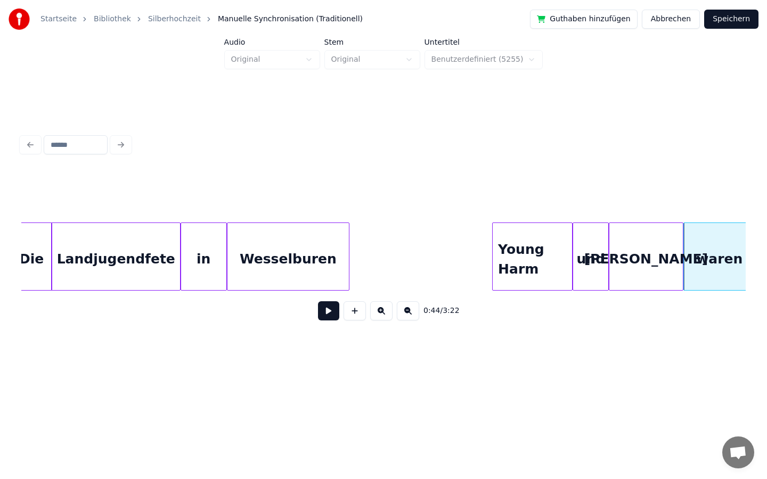
scroll to position [0, 3989]
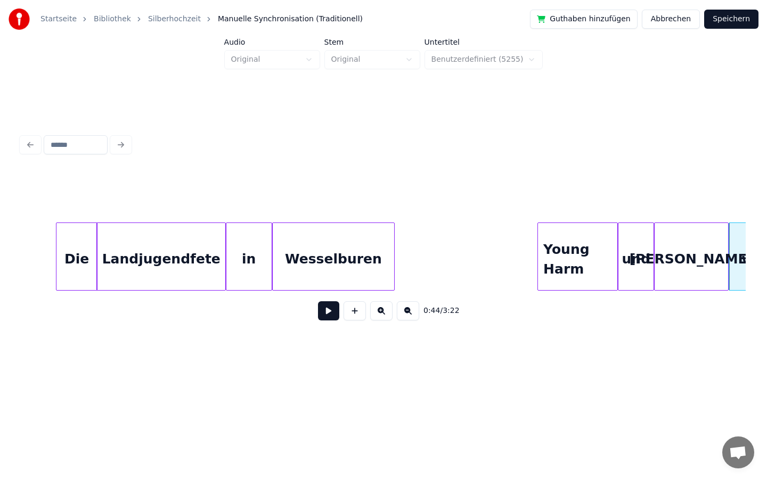
click at [324, 312] on button at bounding box center [328, 310] width 21 height 19
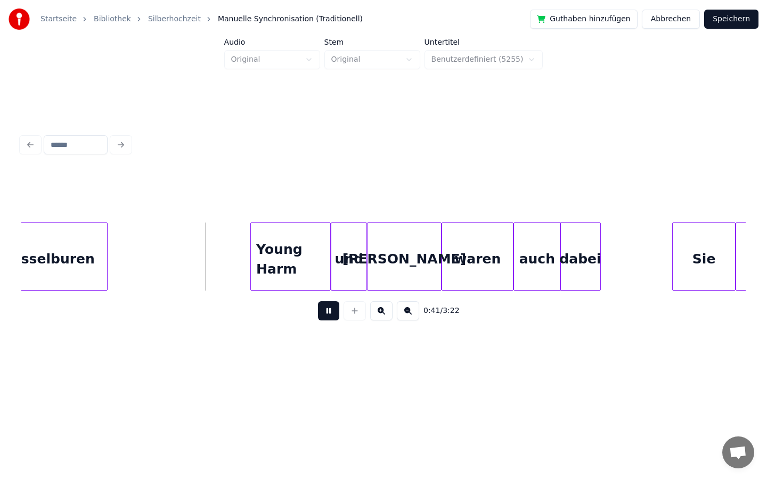
scroll to position [0, 4284]
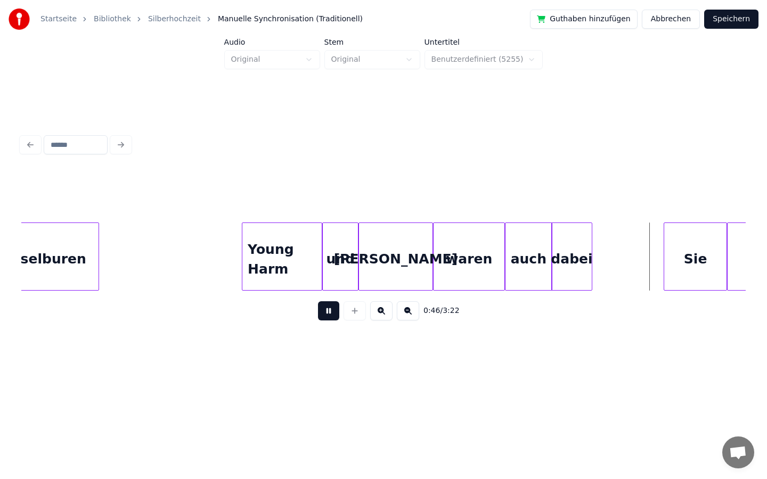
click at [325, 311] on button at bounding box center [328, 310] width 21 height 19
click at [423, 263] on div at bounding box center [423, 256] width 3 height 67
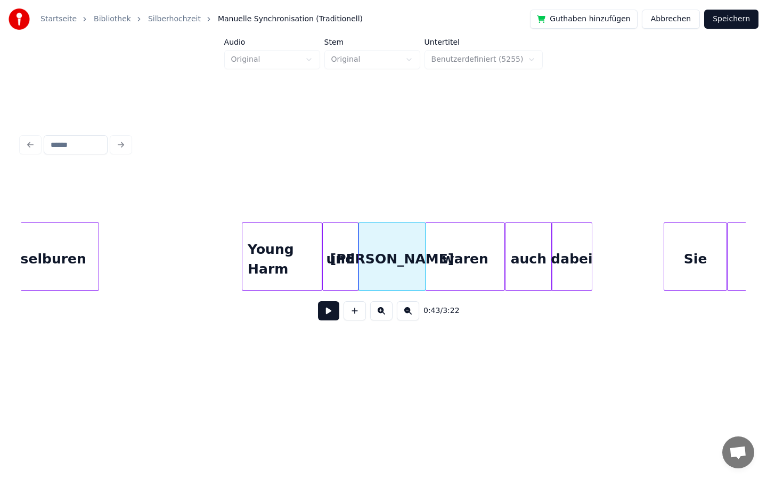
click at [427, 263] on div at bounding box center [427, 256] width 3 height 67
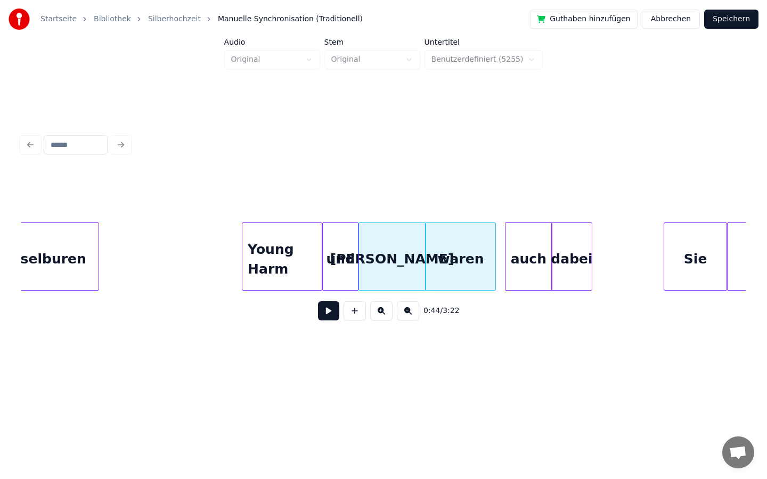
click at [494, 254] on div at bounding box center [493, 256] width 3 height 67
click at [514, 256] on div "auch" at bounding box center [519, 259] width 47 height 72
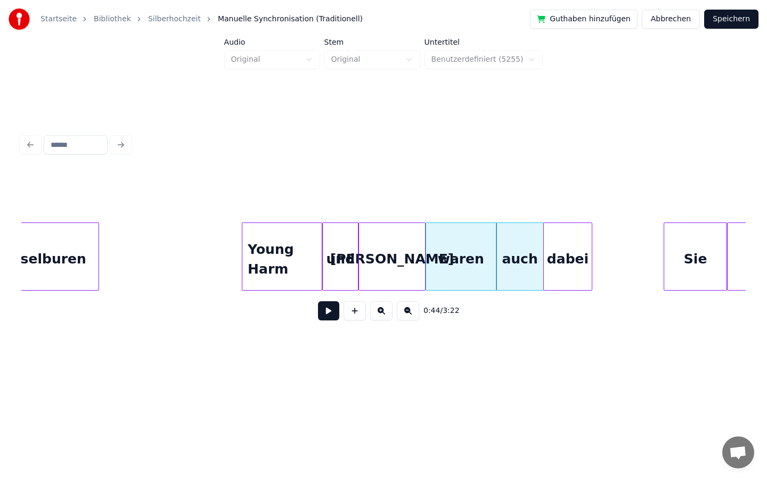
click at [544, 256] on div at bounding box center [545, 256] width 3 height 67
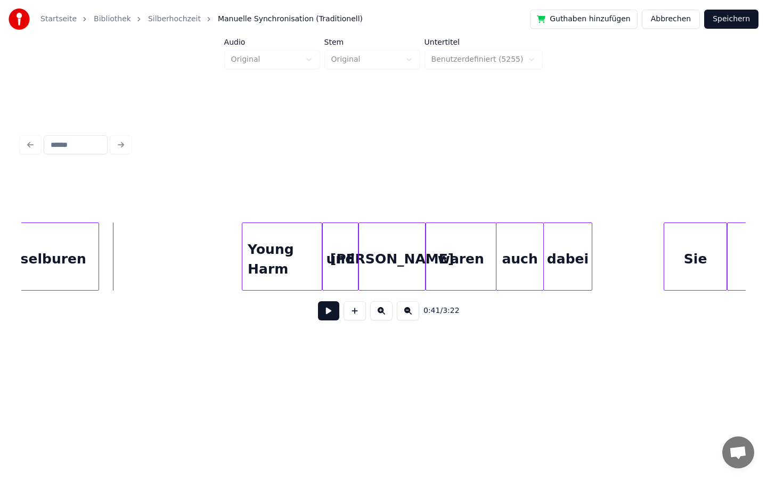
click at [325, 313] on button at bounding box center [328, 310] width 21 height 19
click at [329, 308] on button at bounding box center [328, 310] width 21 height 19
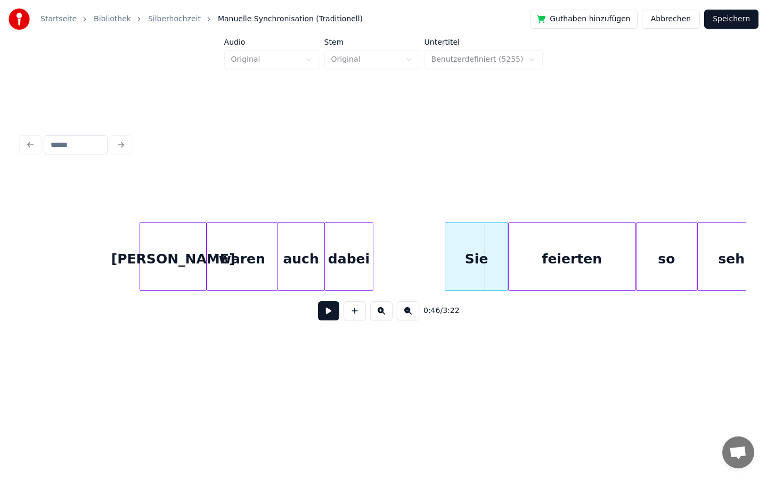
scroll to position [0, 4680]
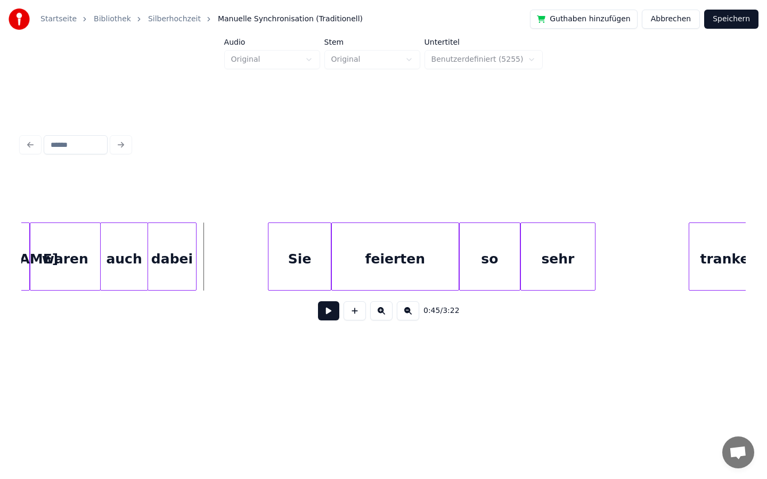
click at [315, 314] on div "0:45 / 3:22" at bounding box center [383, 310] width 707 height 23
click at [330, 310] on button at bounding box center [328, 310] width 21 height 19
click at [330, 311] on button at bounding box center [328, 310] width 21 height 19
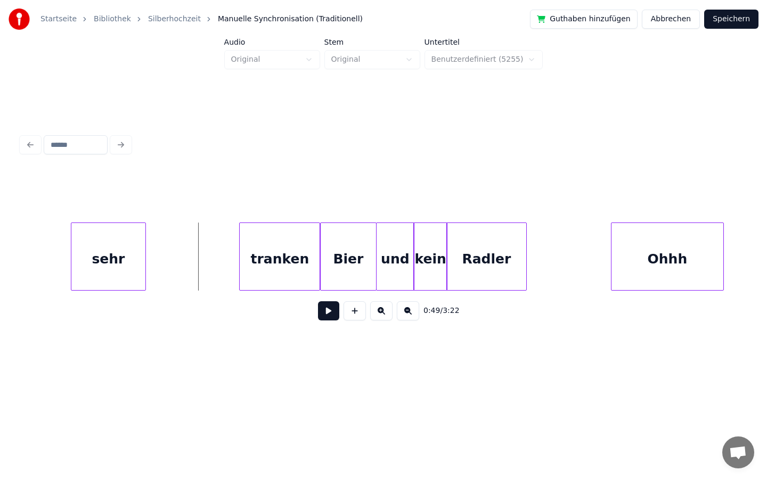
scroll to position [0, 5198]
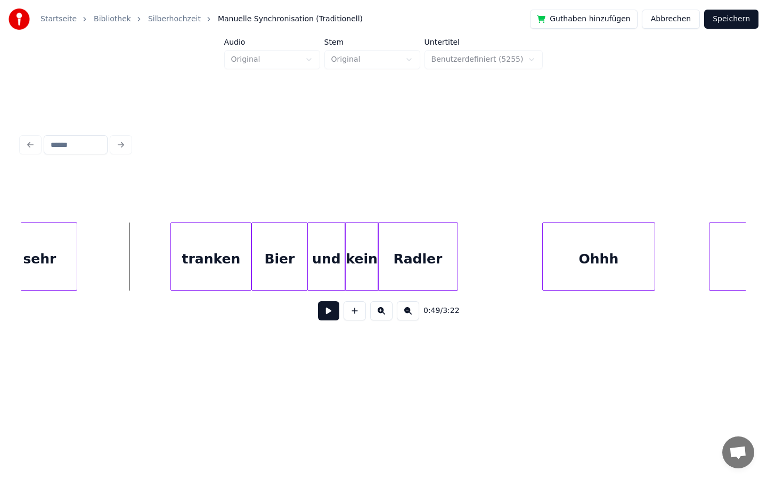
click at [330, 309] on button at bounding box center [328, 310] width 21 height 19
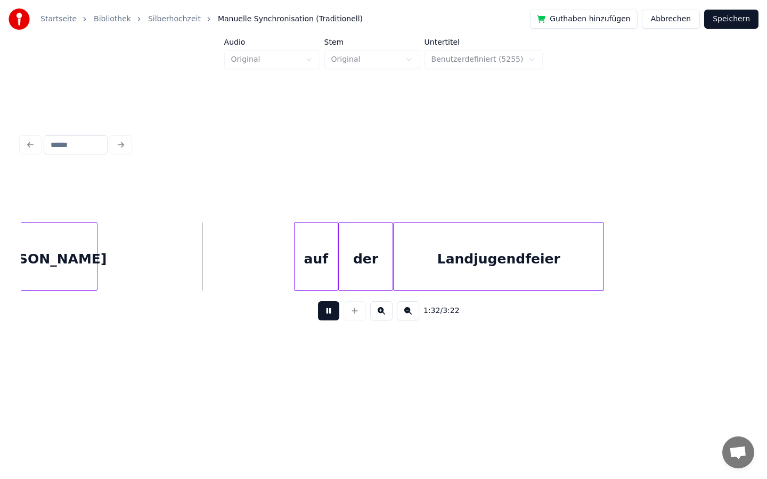
scroll to position [0, 9707]
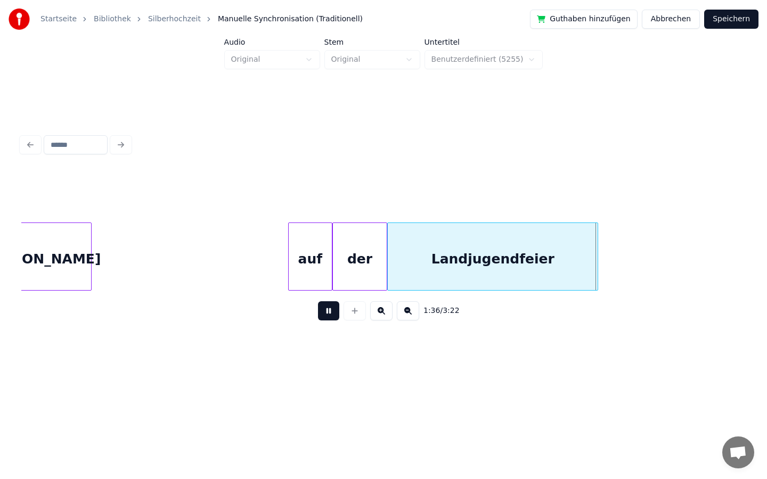
click at [327, 316] on button at bounding box center [328, 310] width 21 height 19
click at [362, 258] on div at bounding box center [360, 256] width 3 height 67
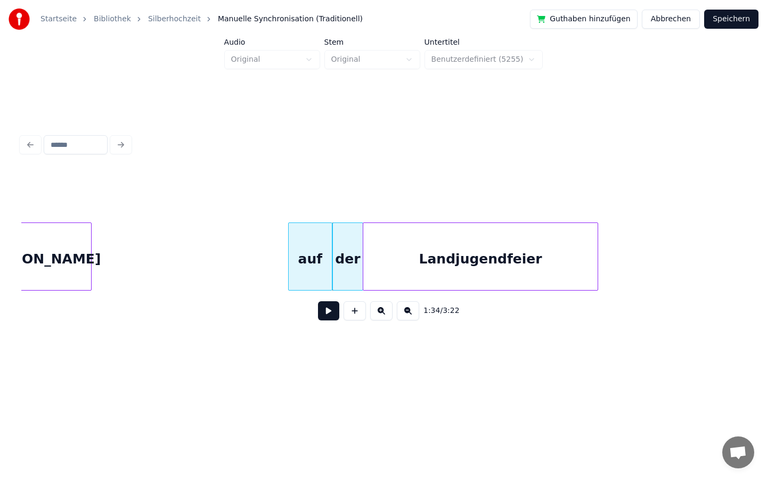
click at [364, 257] on div at bounding box center [364, 256] width 3 height 67
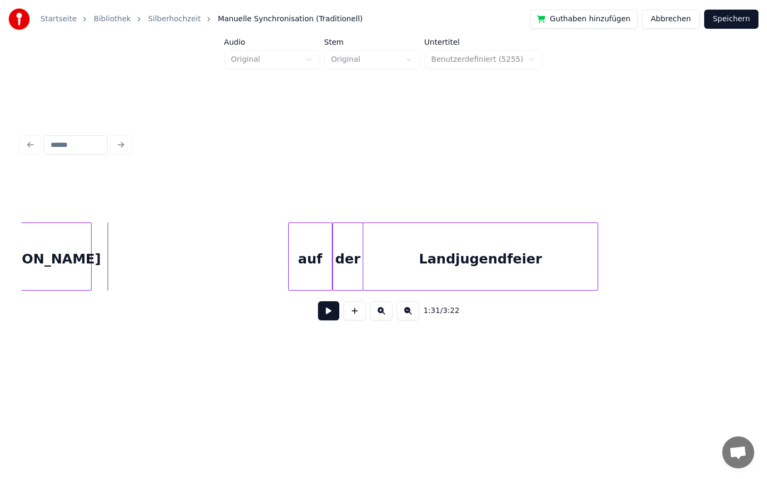
click at [331, 309] on button at bounding box center [328, 310] width 21 height 19
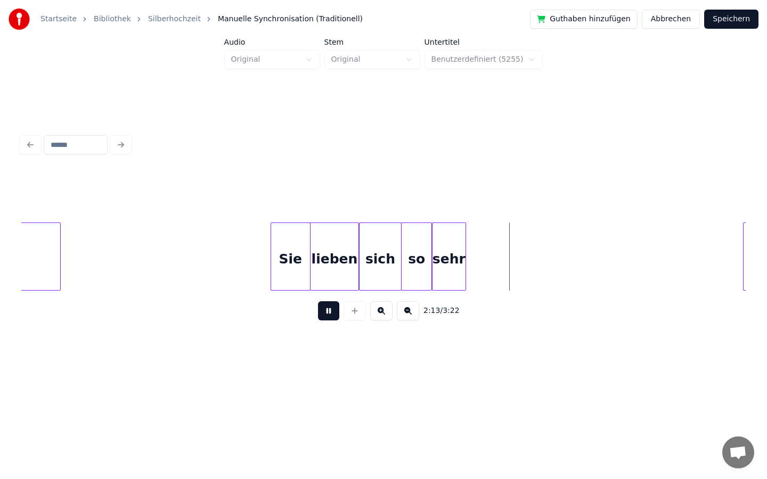
scroll to position [0, 13783]
click at [324, 310] on button at bounding box center [328, 310] width 21 height 19
click at [395, 269] on div at bounding box center [394, 256] width 3 height 67
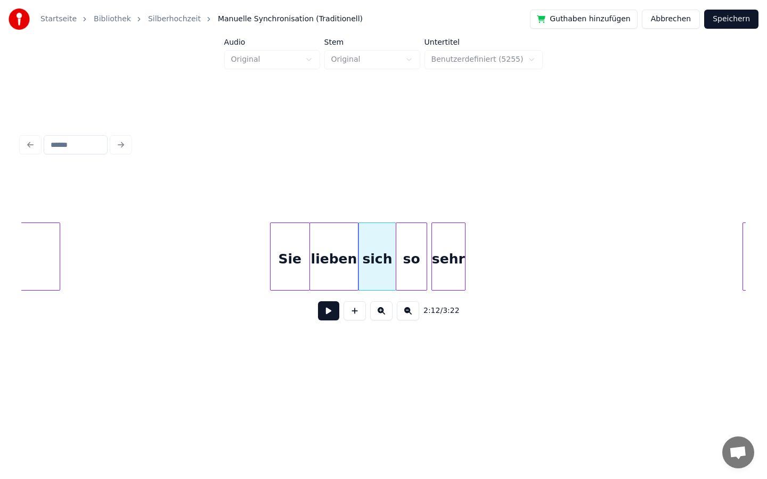
click at [407, 270] on div "so" at bounding box center [411, 259] width 30 height 72
click at [351, 264] on div at bounding box center [351, 256] width 3 height 67
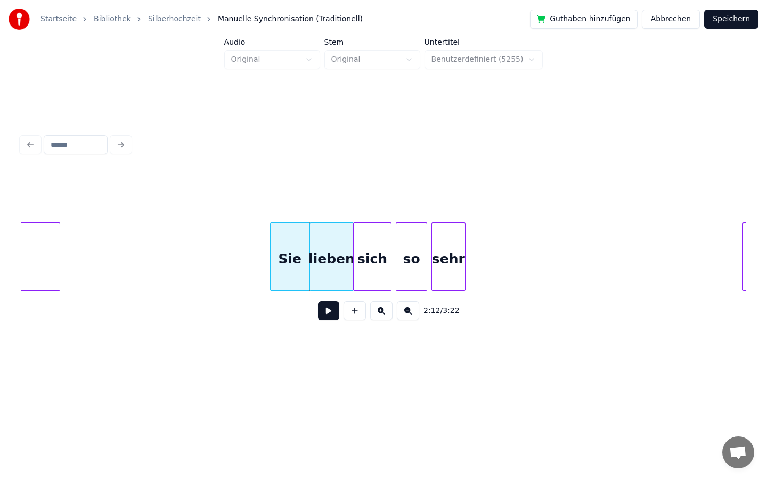
click at [365, 264] on div "sich" at bounding box center [372, 259] width 37 height 72
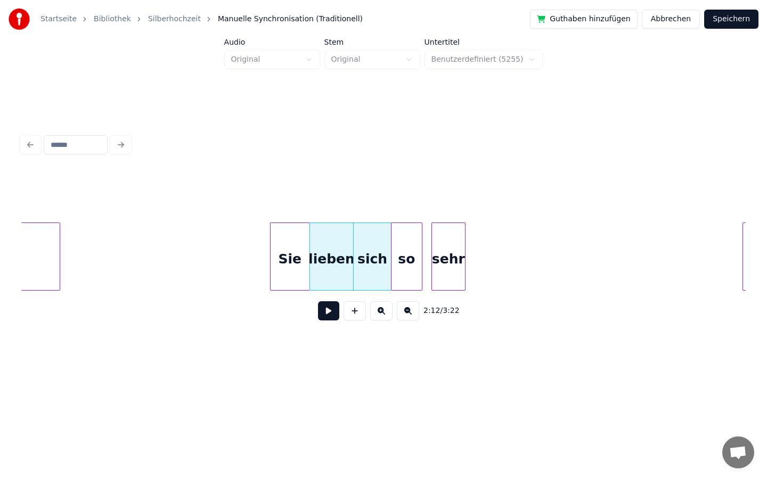
click at [409, 257] on div "so" at bounding box center [406, 259] width 30 height 72
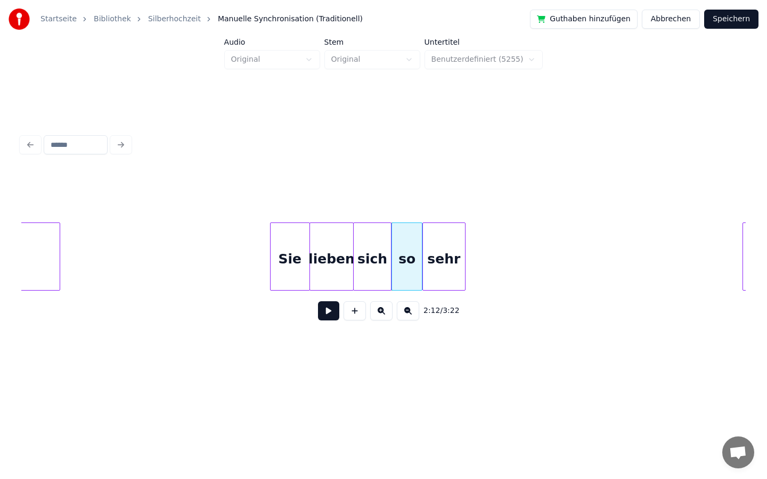
click at [423, 257] on div at bounding box center [424, 256] width 3 height 67
click at [298, 266] on div "Sie" at bounding box center [290, 259] width 39 height 72
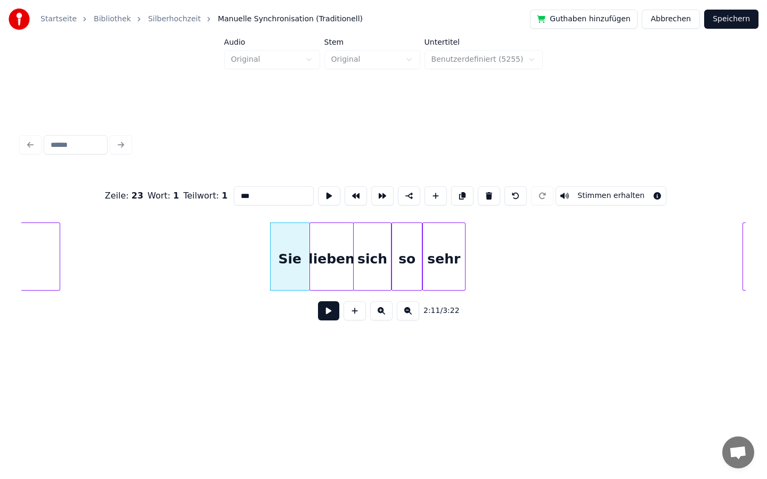
click at [251, 199] on input "***" at bounding box center [274, 195] width 80 height 19
type input "***"
click at [198, 313] on div "2:11 / 3:22" at bounding box center [383, 310] width 707 height 23
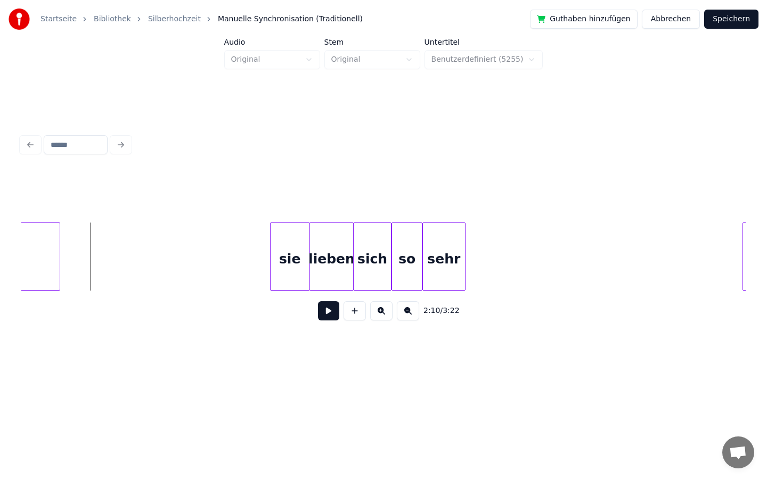
click at [325, 313] on button at bounding box center [328, 310] width 21 height 19
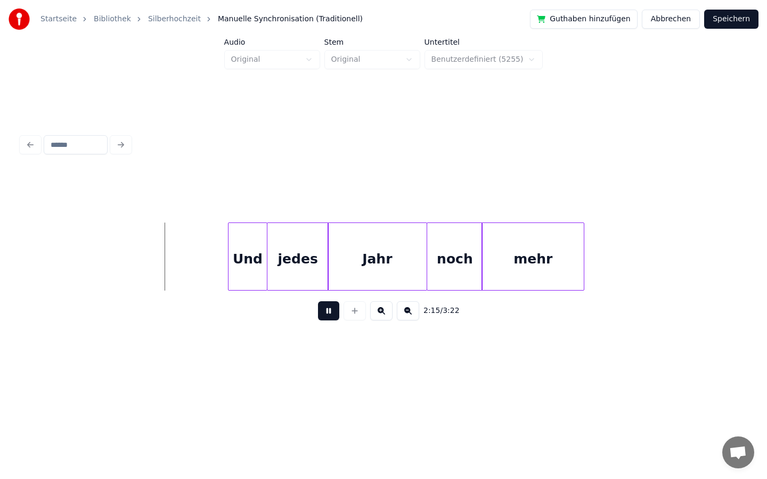
scroll to position [0, 14303]
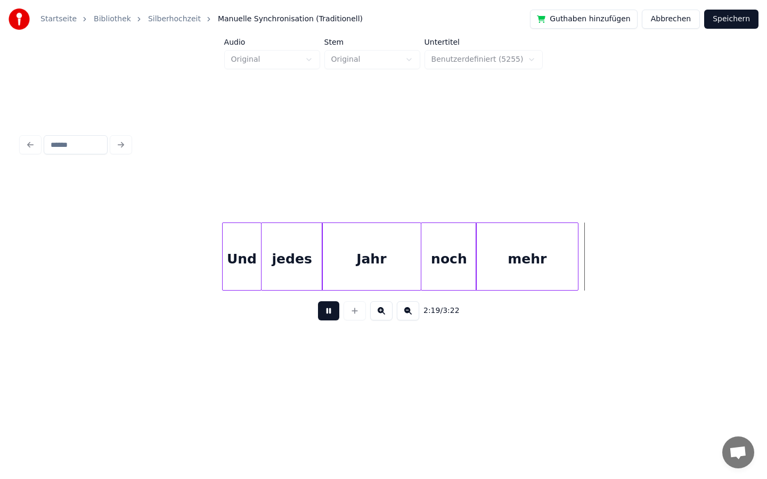
click at [334, 314] on button at bounding box center [328, 310] width 21 height 19
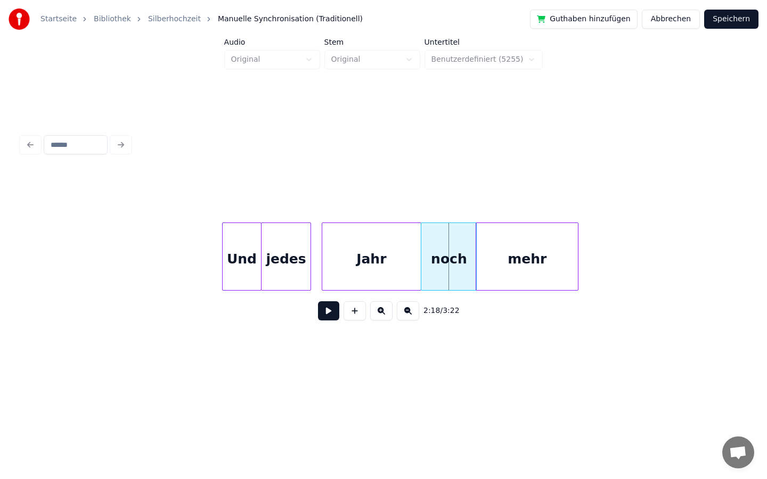
click at [309, 265] on div at bounding box center [308, 256] width 3 height 67
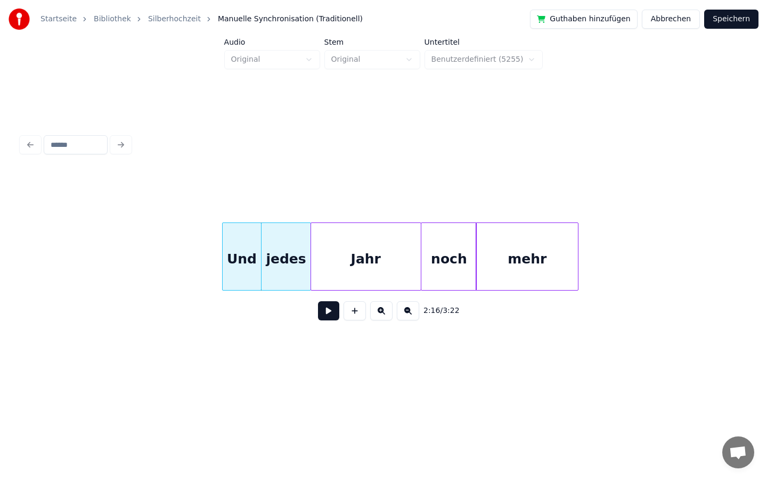
click at [312, 262] on div at bounding box center [312, 256] width 3 height 67
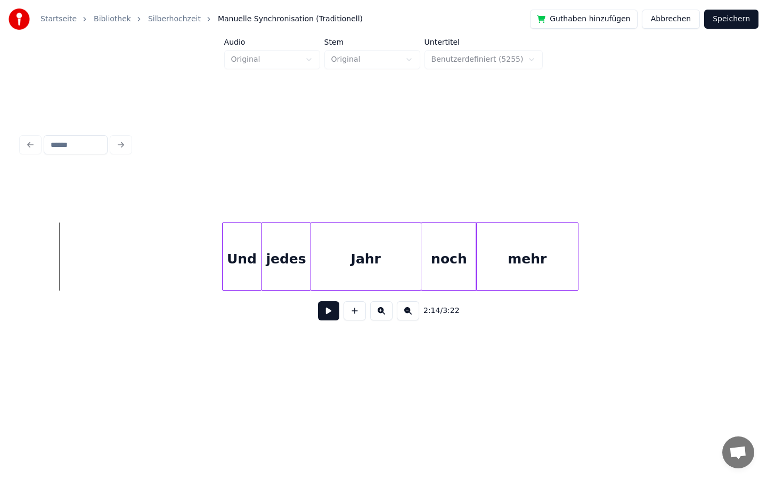
click at [326, 312] on button at bounding box center [328, 310] width 21 height 19
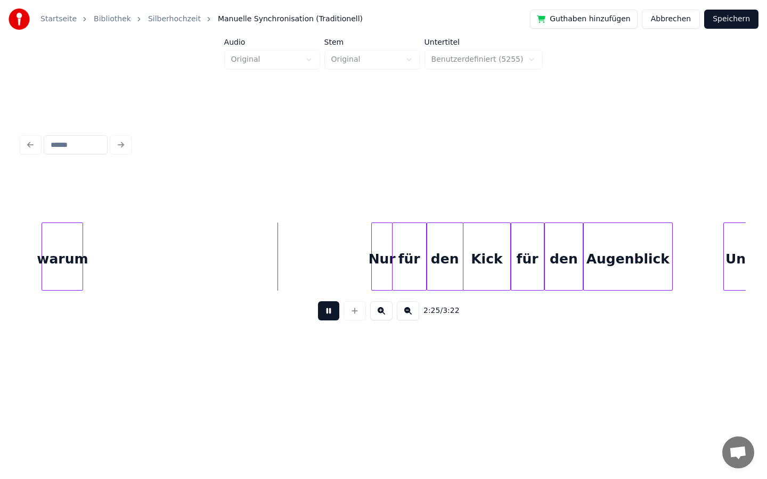
scroll to position [0, 15284]
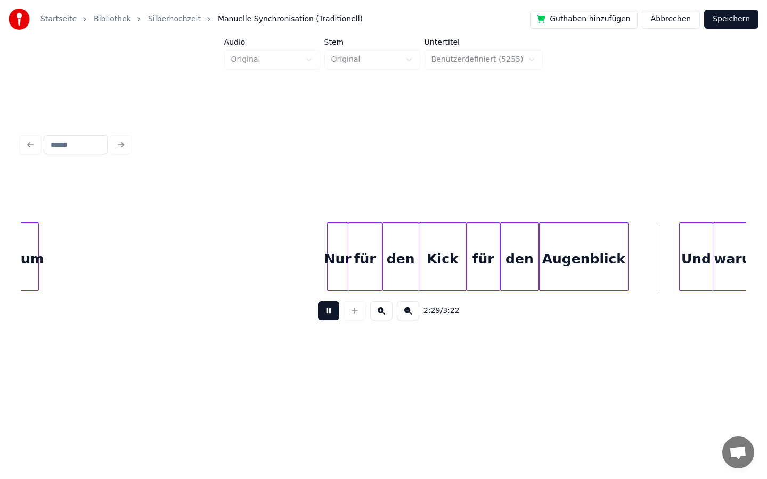
click at [329, 310] on button at bounding box center [328, 310] width 21 height 19
click at [332, 261] on div "Nur" at bounding box center [338, 259] width 20 height 72
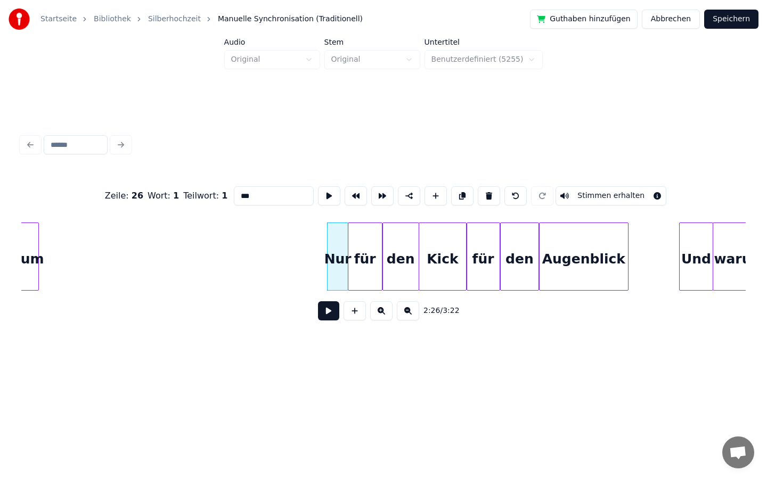
click at [241, 195] on input "***" at bounding box center [274, 195] width 80 height 19
type input "***"
click at [210, 329] on div "2:26 / 3:22" at bounding box center [383, 311] width 724 height 40
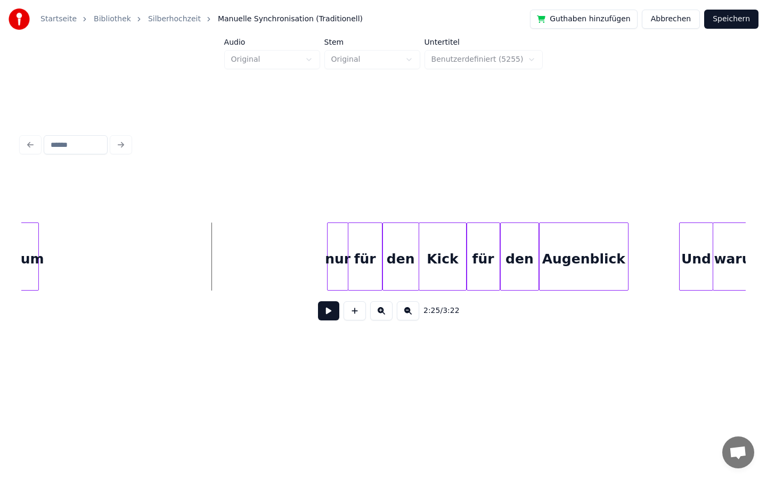
click at [332, 308] on button at bounding box center [328, 310] width 21 height 19
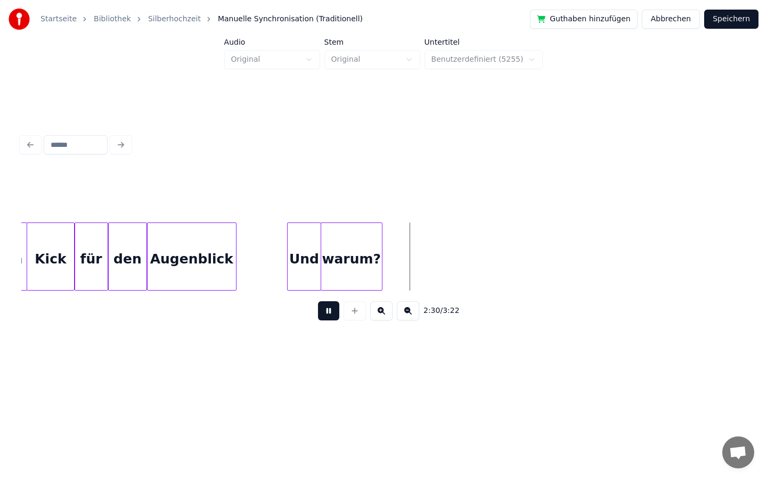
scroll to position [0, 15676]
click at [328, 309] on button at bounding box center [328, 310] width 21 height 19
click at [298, 267] on div "Und" at bounding box center [303, 259] width 33 height 72
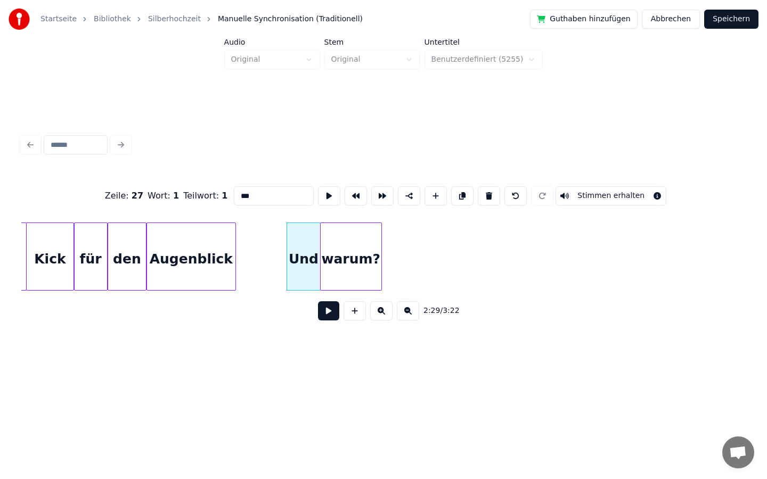
click at [241, 197] on input "***" at bounding box center [274, 195] width 80 height 19
type input "***"
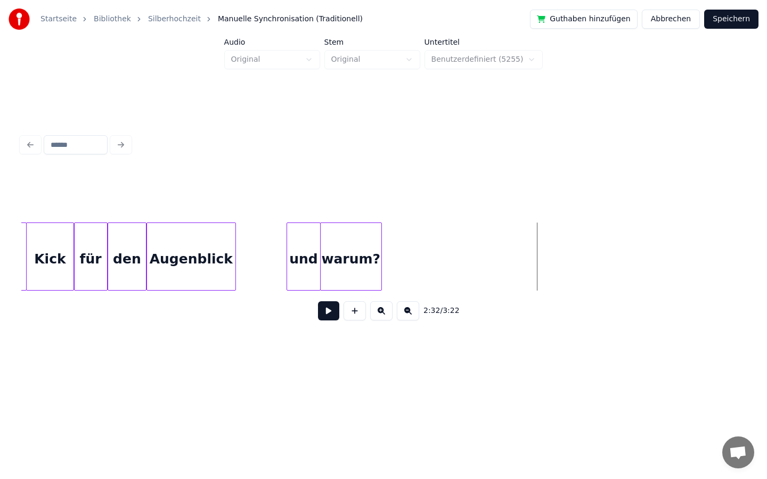
click at [327, 308] on button at bounding box center [328, 310] width 21 height 19
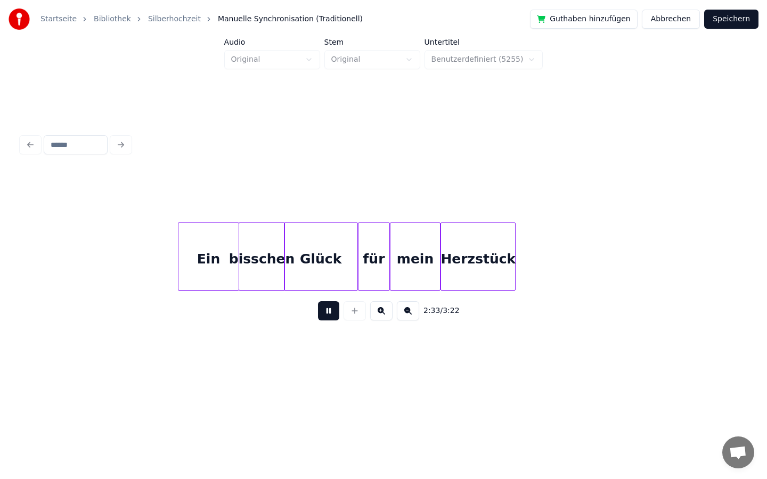
scroll to position [0, 16337]
click at [328, 310] on button at bounding box center [328, 310] width 21 height 19
click at [226, 259] on div at bounding box center [226, 256] width 3 height 67
click at [229, 258] on div at bounding box center [230, 256] width 3 height 67
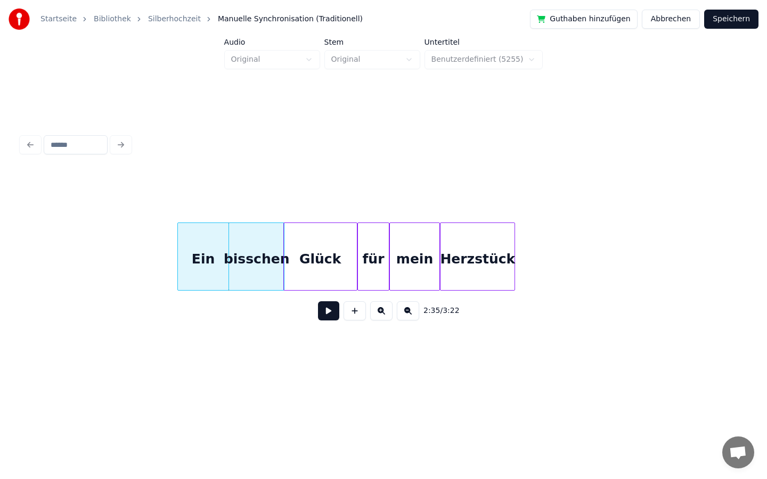
click at [197, 258] on div "Ein" at bounding box center [203, 259] width 51 height 72
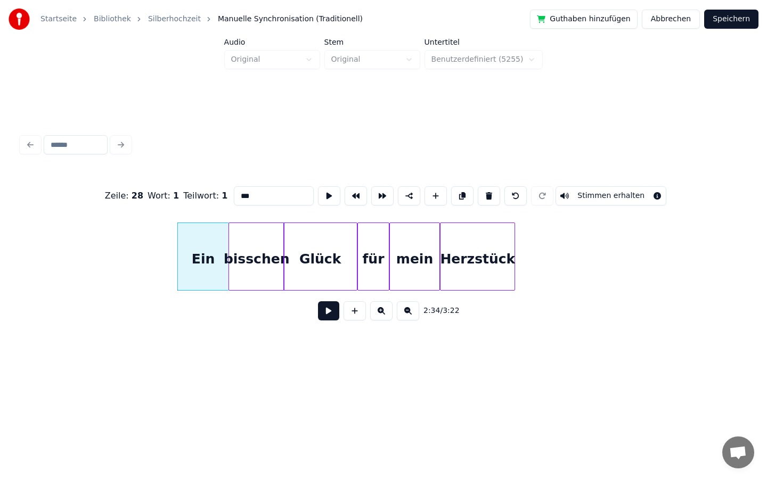
click at [240, 197] on input "***" at bounding box center [274, 195] width 80 height 19
type input "***"
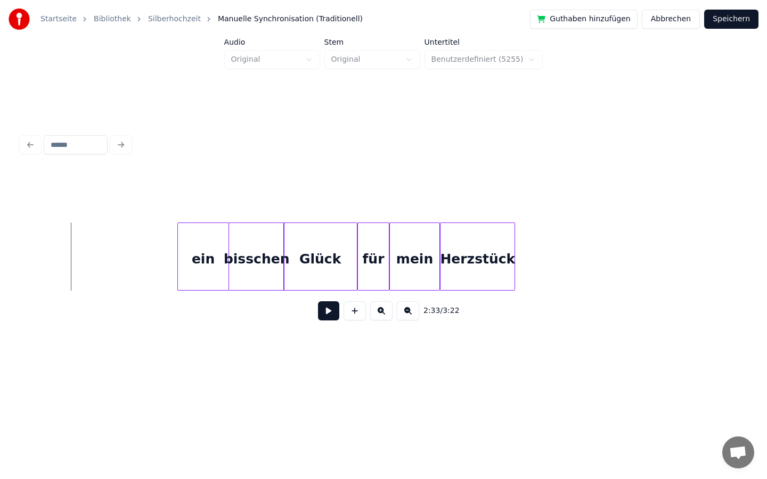
click at [328, 309] on button at bounding box center [328, 310] width 21 height 19
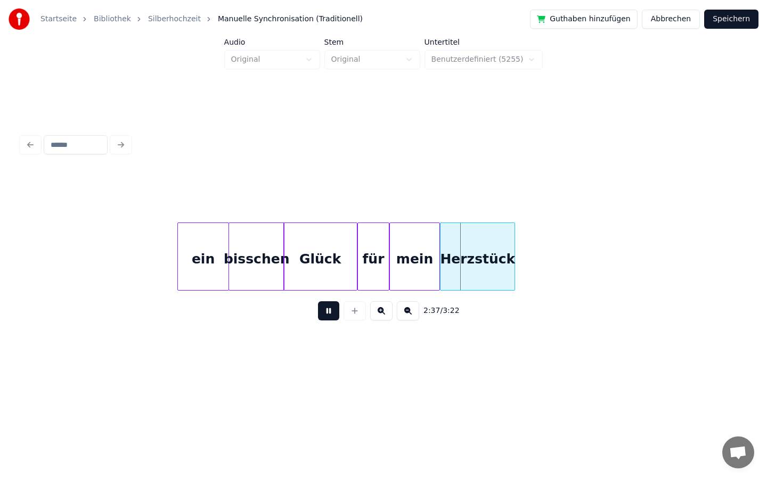
click at [327, 309] on button at bounding box center [328, 310] width 21 height 19
click at [356, 260] on div "Glück" at bounding box center [320, 257] width 74 height 68
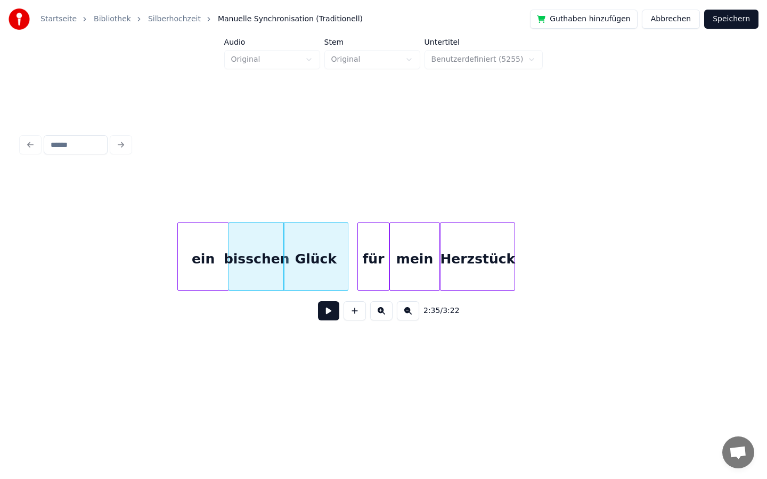
click at [346, 261] on div at bounding box center [346, 256] width 3 height 67
click at [350, 263] on div at bounding box center [350, 256] width 3 height 67
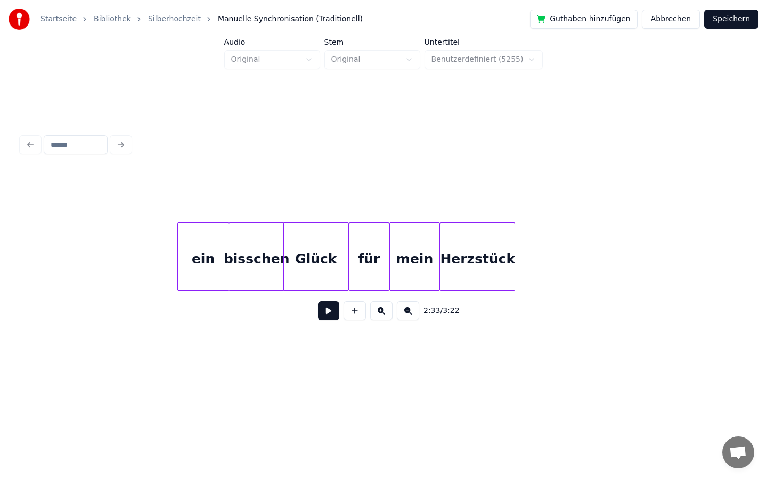
click at [329, 315] on button at bounding box center [328, 310] width 21 height 19
click at [326, 315] on button at bounding box center [328, 310] width 21 height 19
click at [222, 264] on div at bounding box center [221, 256] width 3 height 67
click at [225, 264] on div at bounding box center [226, 256] width 3 height 67
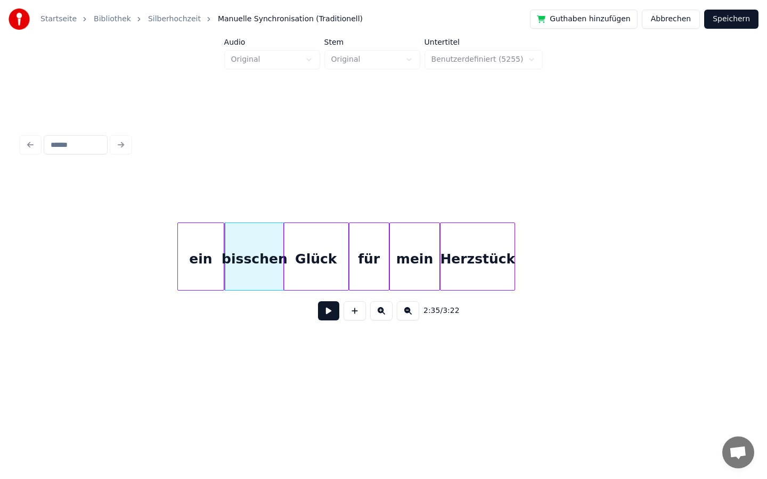
click at [330, 311] on button at bounding box center [328, 310] width 21 height 19
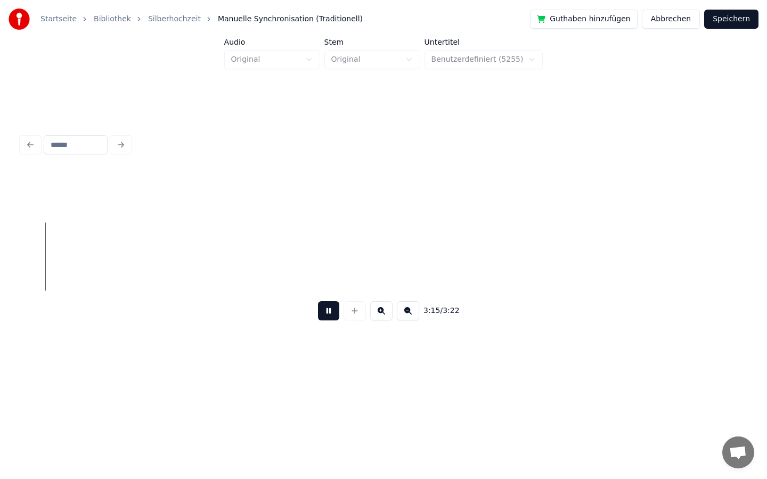
scroll to position [0, 20804]
click at [326, 309] on button at bounding box center [328, 310] width 21 height 19
click at [732, 21] on button "Speichern" at bounding box center [731, 19] width 54 height 19
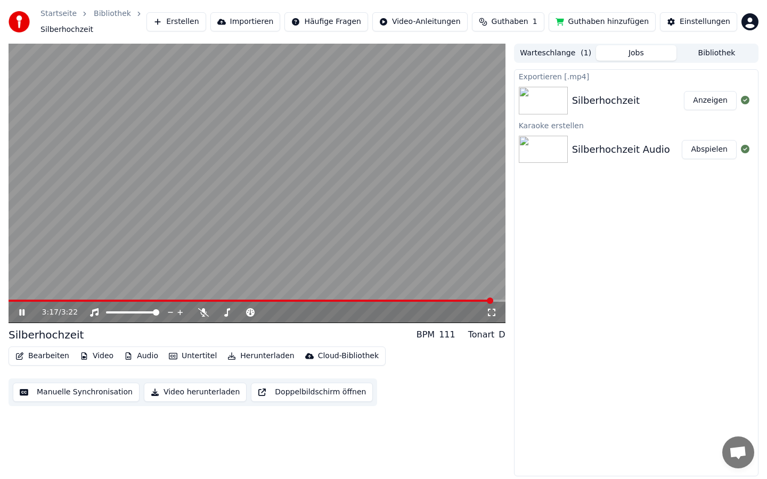
click at [21, 308] on icon at bounding box center [29, 312] width 25 height 9
click at [43, 355] on button "Bearbeiten" at bounding box center [42, 356] width 62 height 15
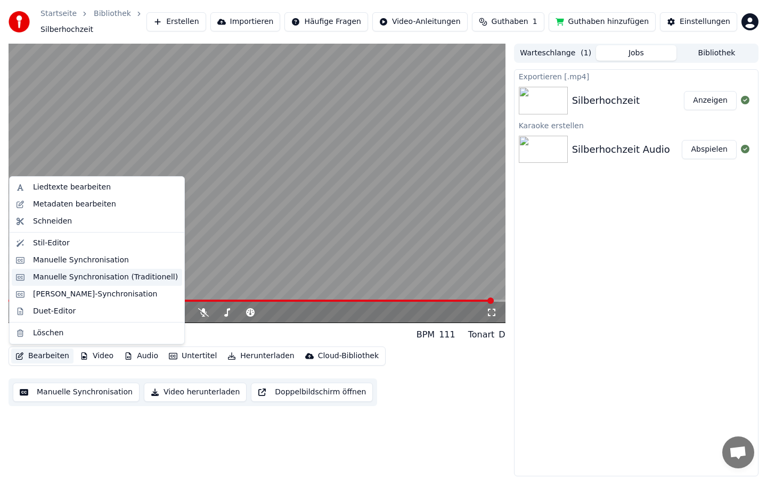
click at [64, 277] on div "Manuelle Synchronisation (Traditionell)" at bounding box center [105, 277] width 145 height 11
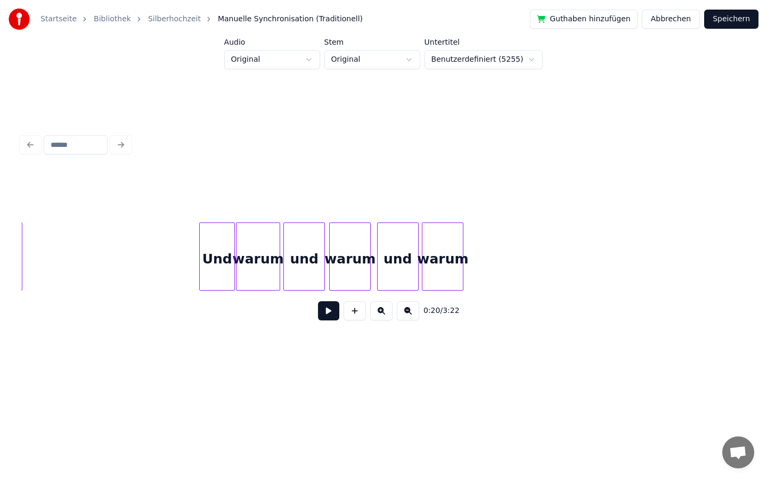
scroll to position [0, 14862]
click at [303, 259] on div "und" at bounding box center [301, 259] width 40 height 72
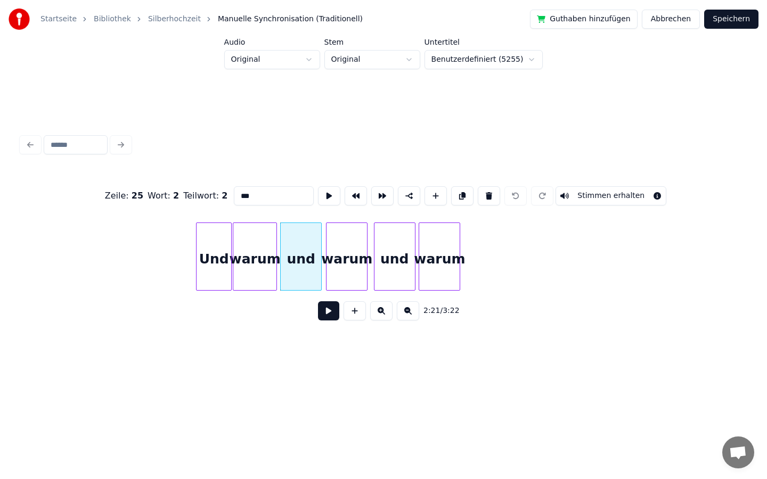
click at [261, 197] on input "***" at bounding box center [274, 195] width 80 height 19
click at [346, 261] on div "warum" at bounding box center [346, 259] width 40 height 72
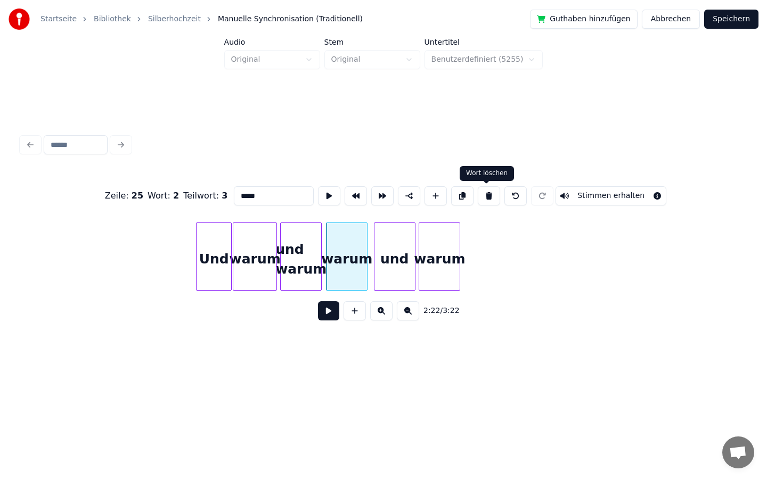
click at [485, 194] on button at bounding box center [489, 195] width 22 height 19
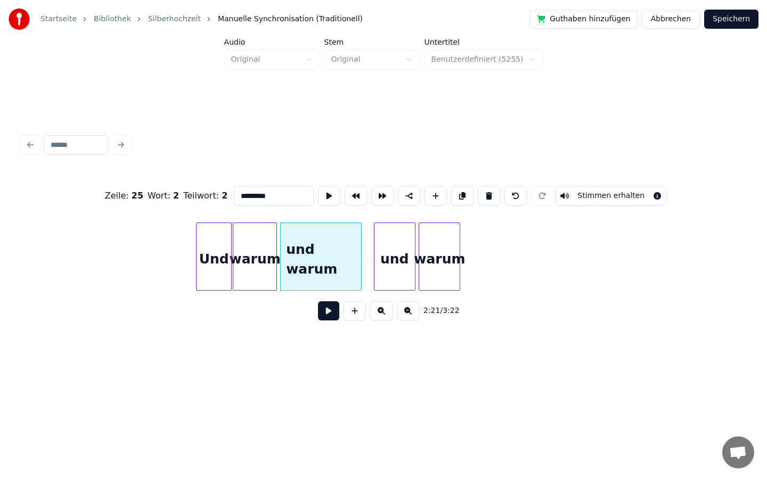
click at [360, 251] on div at bounding box center [359, 256] width 3 height 67
click at [402, 252] on div "und" at bounding box center [394, 259] width 40 height 72
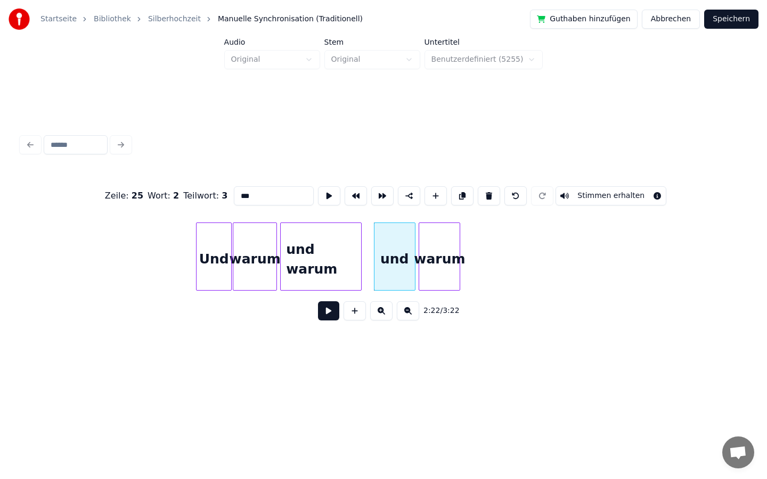
click at [258, 194] on input "***" at bounding box center [274, 195] width 80 height 19
click at [440, 250] on div "warum" at bounding box center [439, 259] width 40 height 72
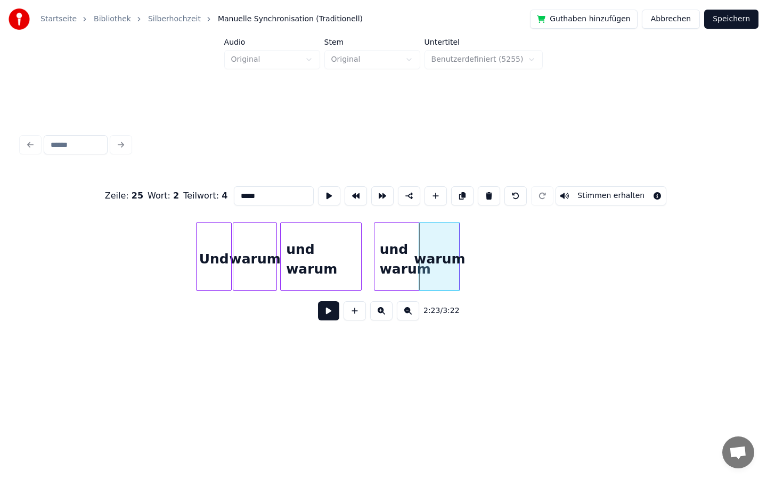
click at [433, 249] on div "warum" at bounding box center [439, 259] width 40 height 72
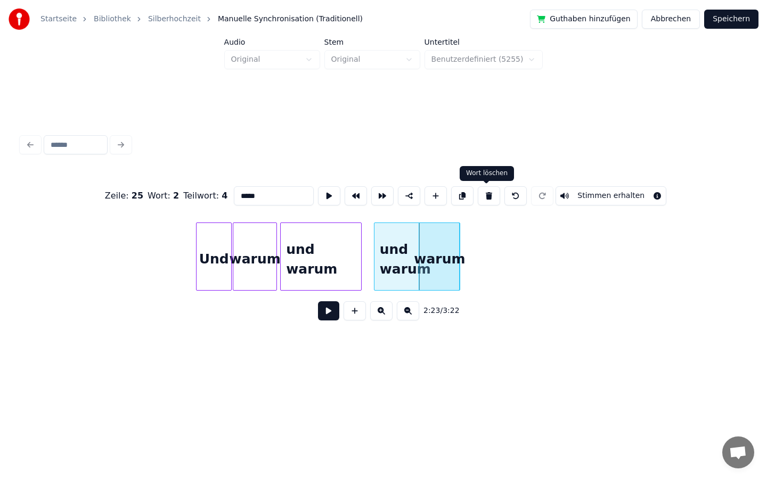
click at [487, 193] on button at bounding box center [489, 195] width 22 height 19
type input "*********"
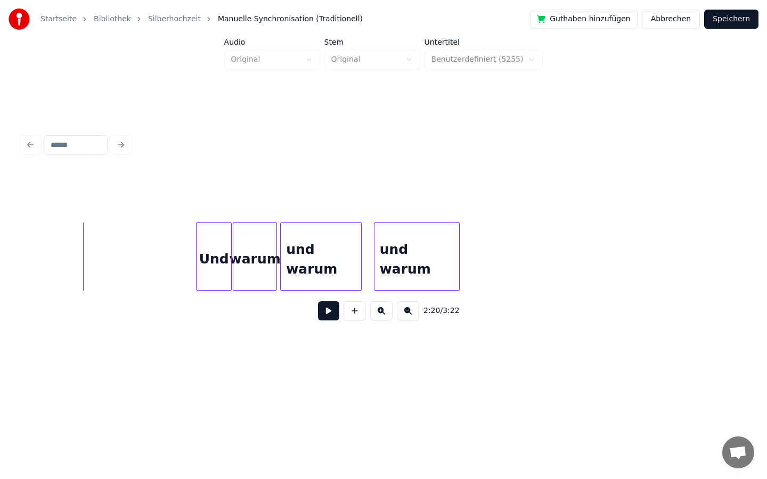
click at [329, 312] on button at bounding box center [328, 310] width 21 height 19
click at [332, 310] on button at bounding box center [328, 310] width 21 height 19
click at [216, 272] on div "Und" at bounding box center [214, 259] width 35 height 72
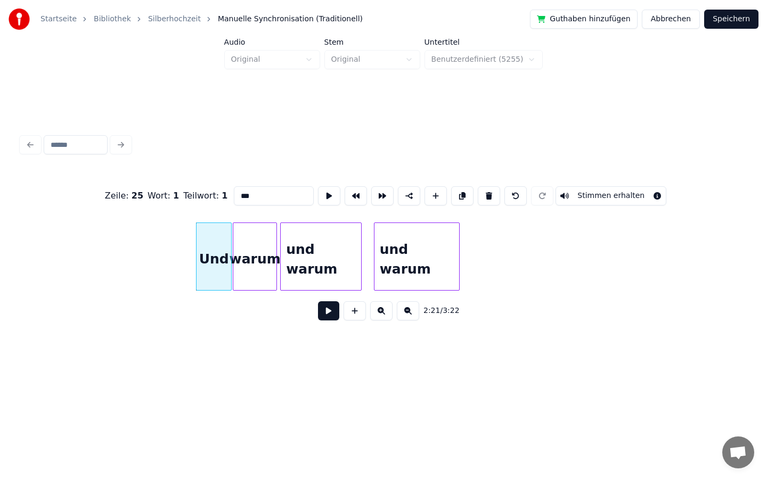
click at [242, 196] on input "***" at bounding box center [274, 195] width 80 height 19
type input "***"
click at [733, 19] on button "Speichern" at bounding box center [731, 19] width 54 height 19
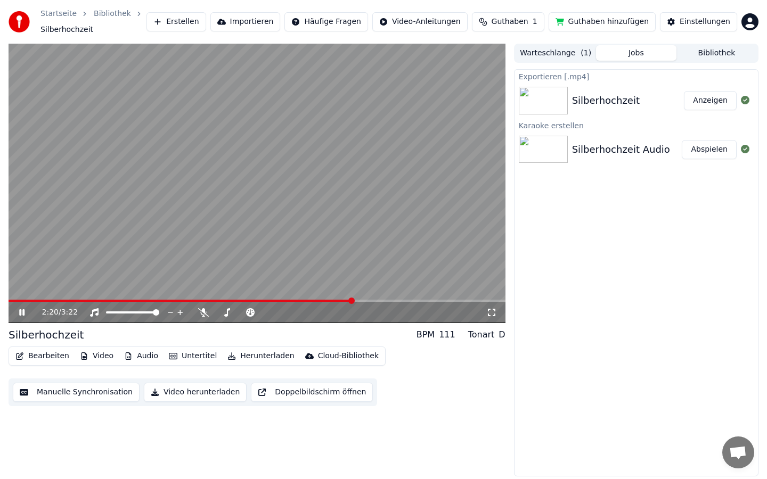
click at [352, 298] on span at bounding box center [351, 301] width 6 height 6
click at [282, 302] on div "2:24 / 3:22" at bounding box center [257, 312] width 497 height 21
click at [314, 301] on span at bounding box center [162, 301] width 307 height 2
click at [22, 310] on icon at bounding box center [29, 312] width 25 height 9
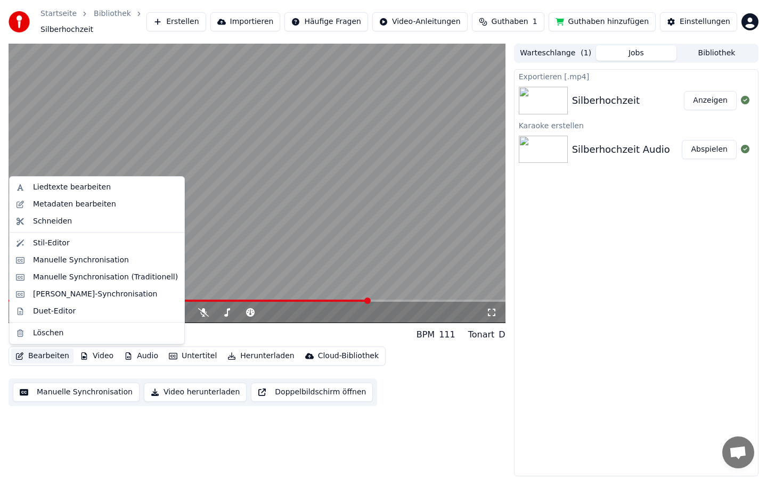
click at [45, 354] on button "Bearbeiten" at bounding box center [42, 356] width 62 height 15
click at [60, 275] on div "Manuelle Synchronisation (Traditionell)" at bounding box center [105, 277] width 145 height 11
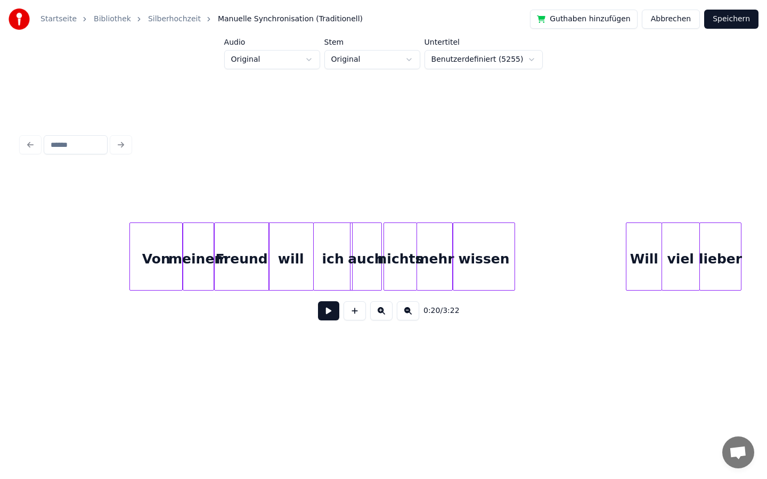
scroll to position [0, 8544]
click at [334, 315] on button at bounding box center [328, 310] width 21 height 19
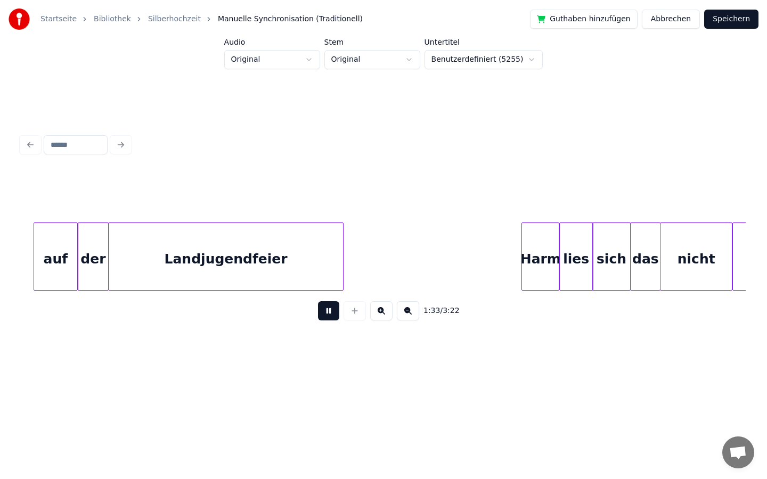
scroll to position [0, 9962]
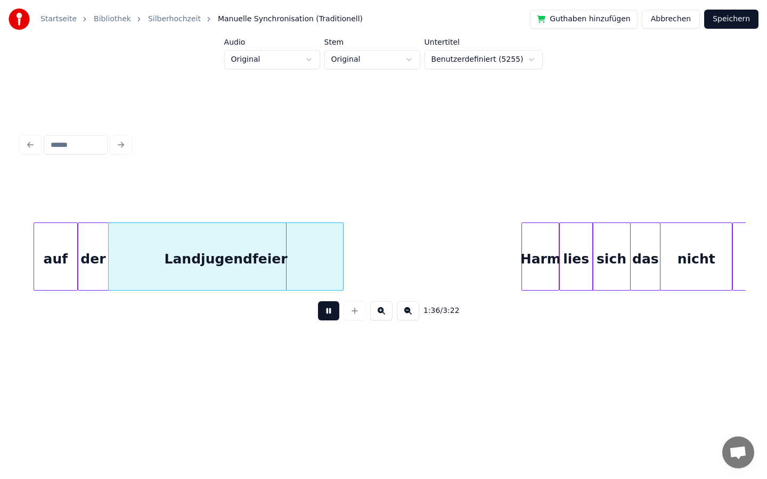
click at [329, 312] on button at bounding box center [328, 310] width 21 height 19
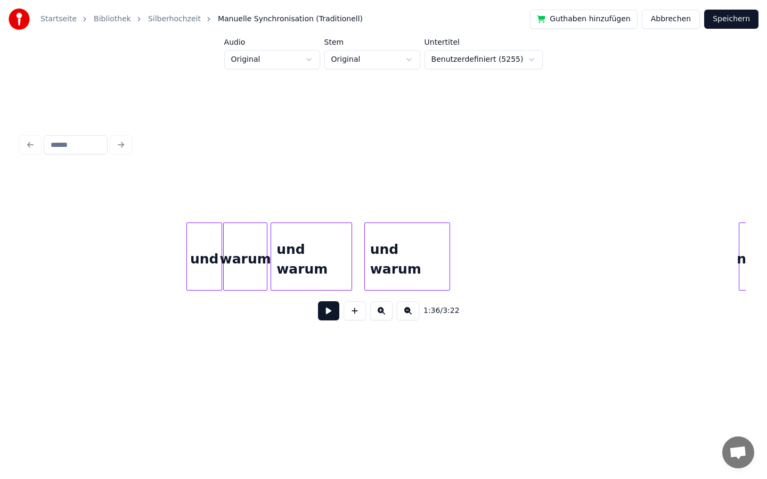
scroll to position [0, 14866]
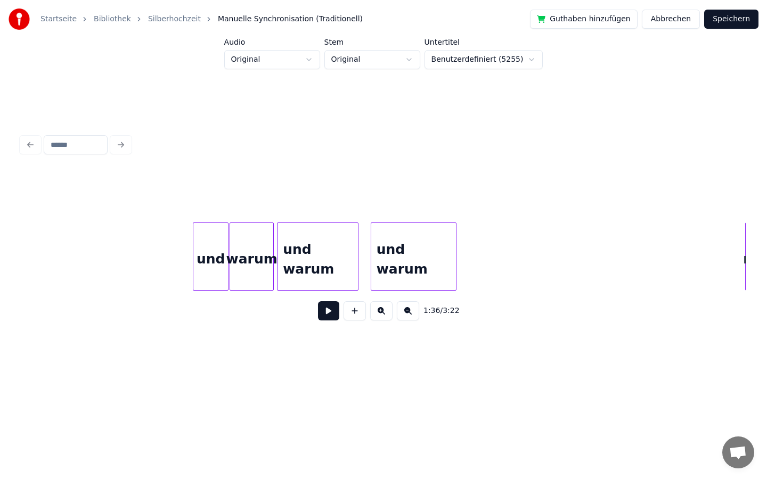
click at [313, 262] on div "und warum" at bounding box center [317, 259] width 80 height 72
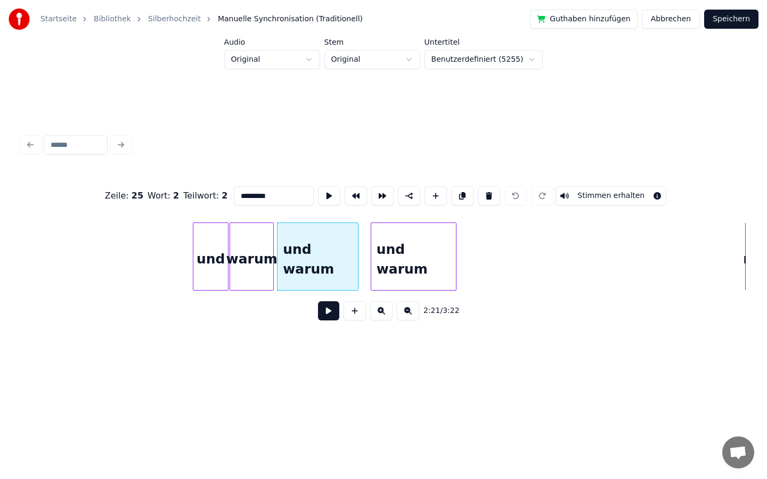
click at [251, 195] on input "*********" at bounding box center [274, 195] width 80 height 19
click at [411, 278] on div "und warum" at bounding box center [413, 259] width 85 height 72
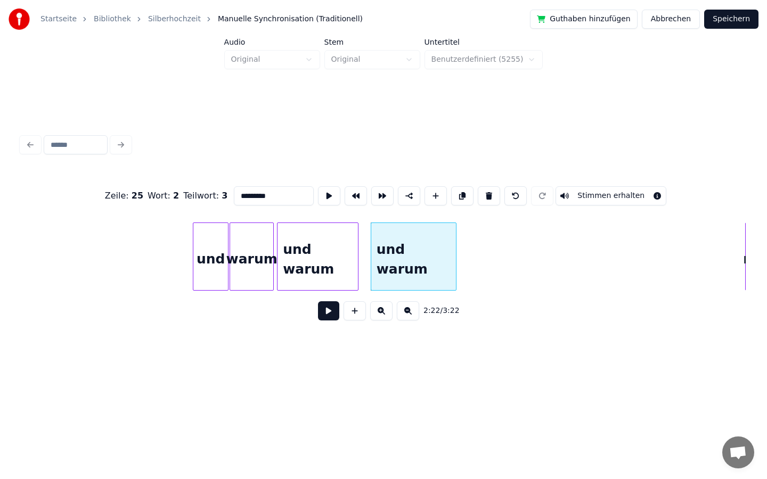
click at [250, 195] on input "*********" at bounding box center [274, 195] width 80 height 19
type input "**********"
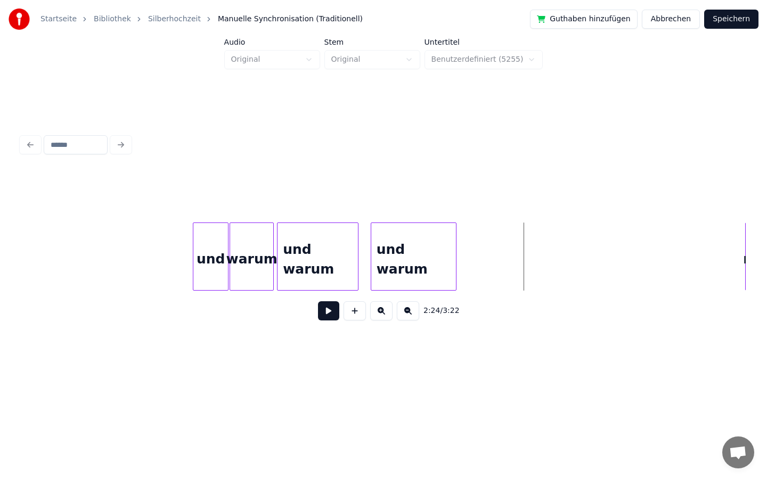
click at [720, 20] on button "Speichern" at bounding box center [731, 19] width 54 height 19
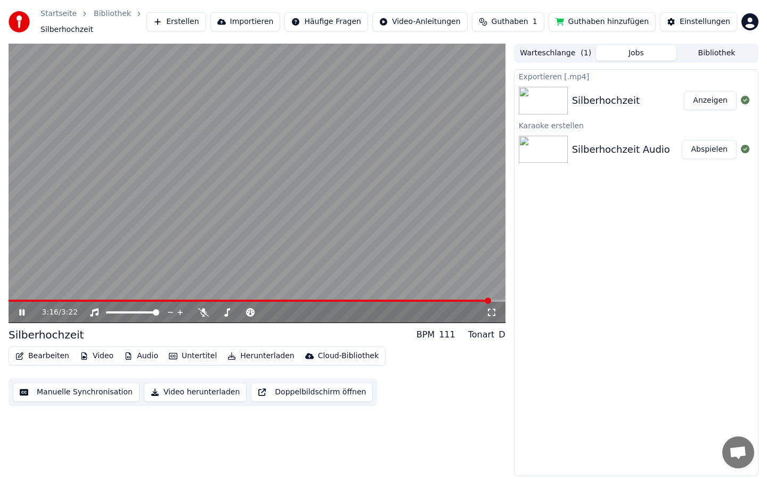
click at [23, 308] on icon at bounding box center [29, 312] width 25 height 9
click at [179, 392] on button "Video herunterladen" at bounding box center [195, 392] width 103 height 19
click at [254, 354] on button "Herunterladen" at bounding box center [260, 356] width 75 height 15
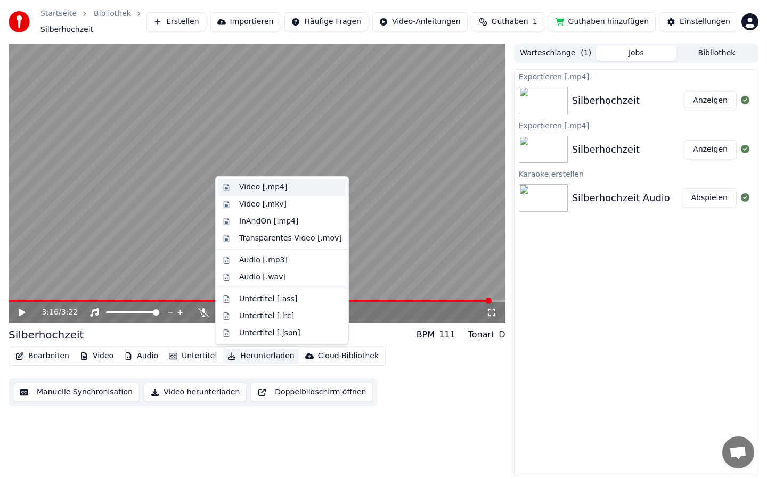
click at [252, 188] on div "Video [.mp4]" at bounding box center [263, 187] width 48 height 11
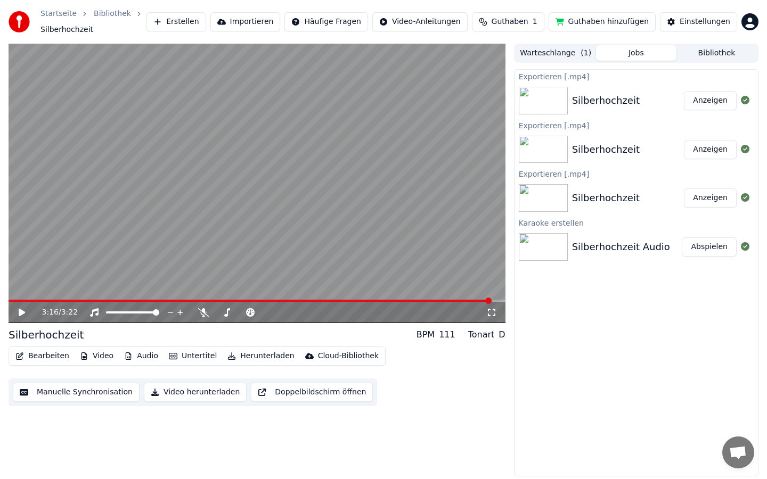
click at [623, 101] on div "Silberhochzeit" at bounding box center [606, 100] width 68 height 15
click at [706, 103] on button "Anzeigen" at bounding box center [710, 100] width 53 height 19
